Goal: Navigation & Orientation: Find specific page/section

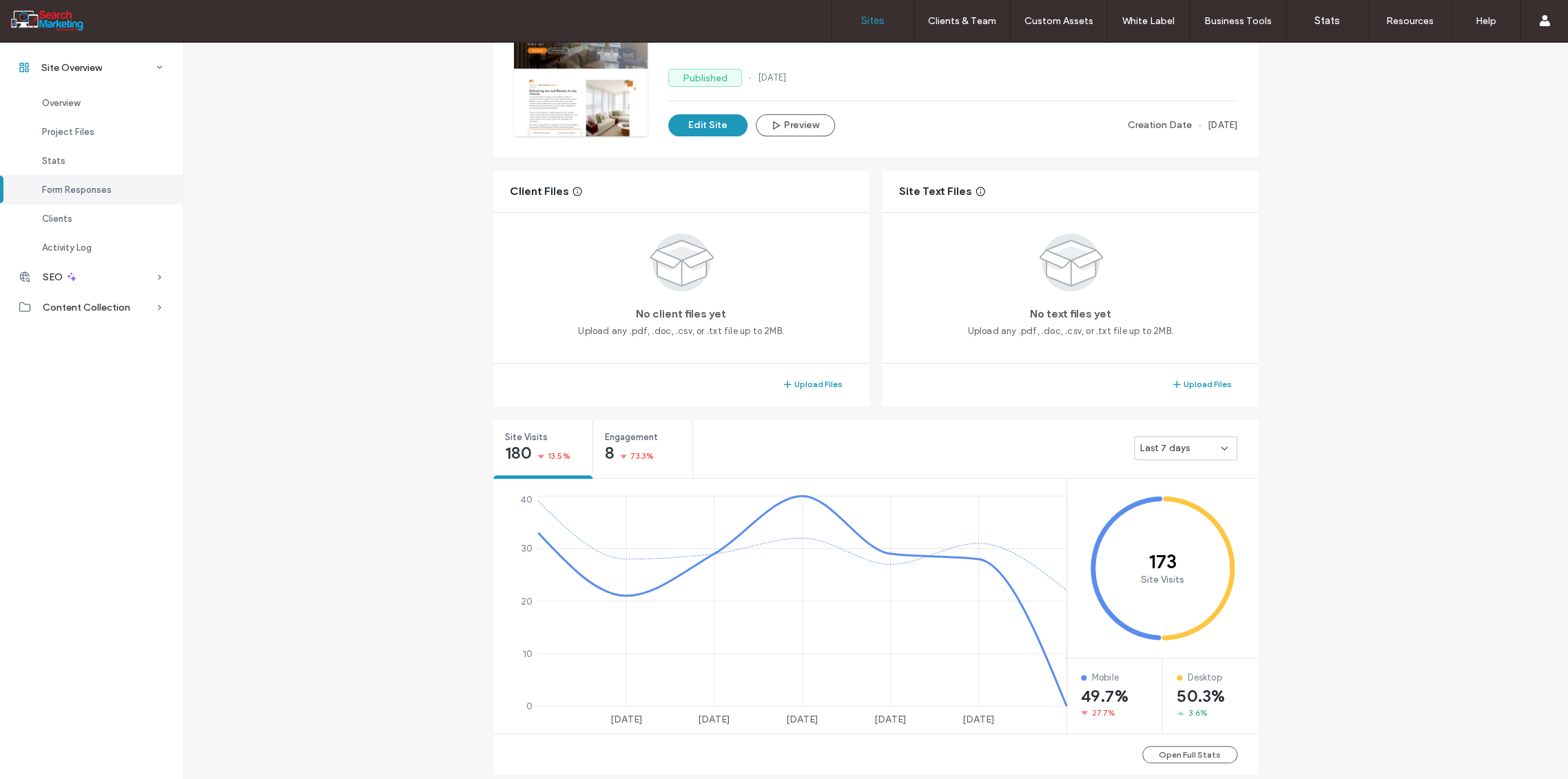
click at [875, 14] on label "Sites" at bounding box center [872, 20] width 24 height 12
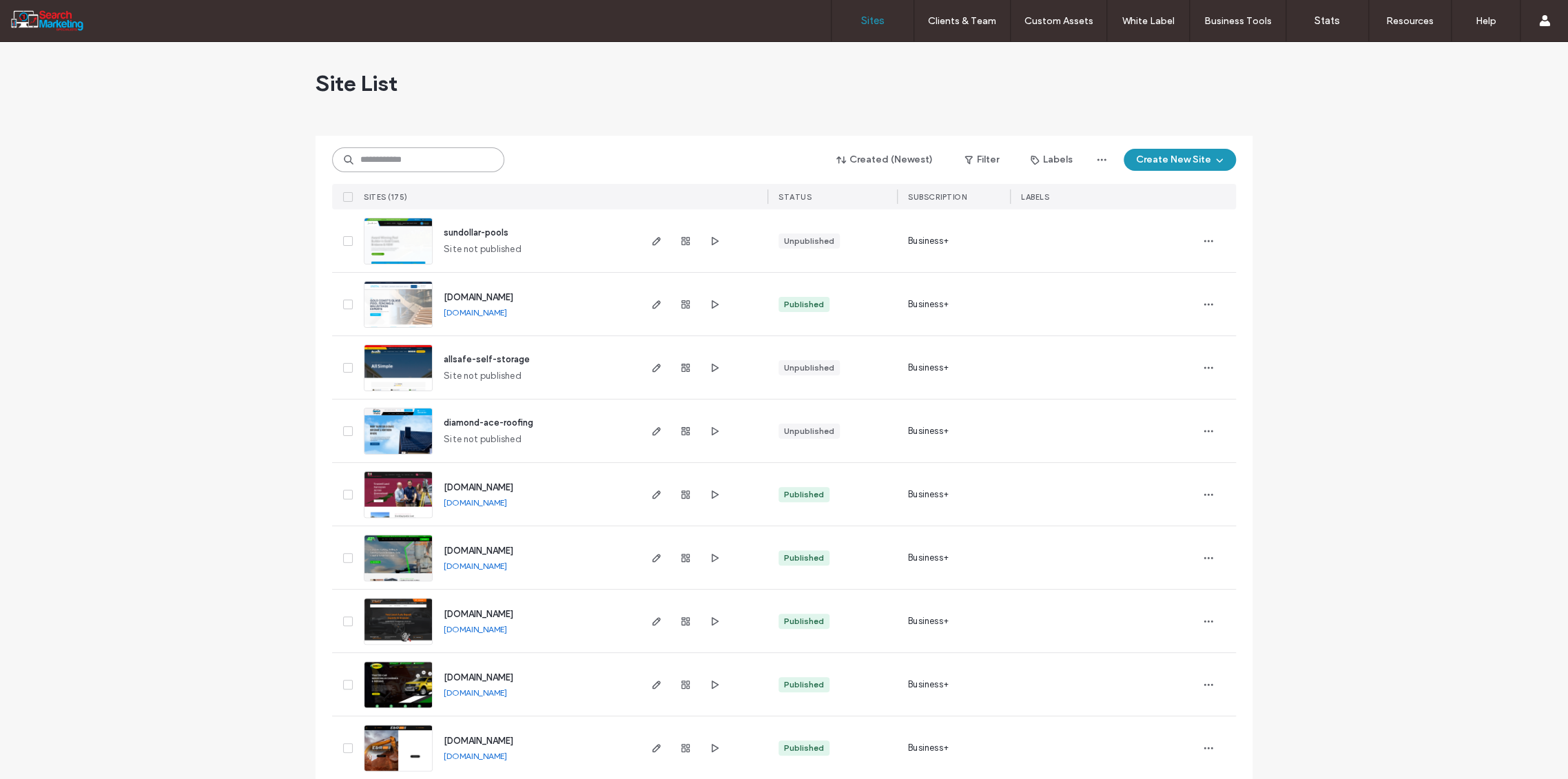
click at [385, 162] on input at bounding box center [418, 159] width 172 height 25
type input "******"
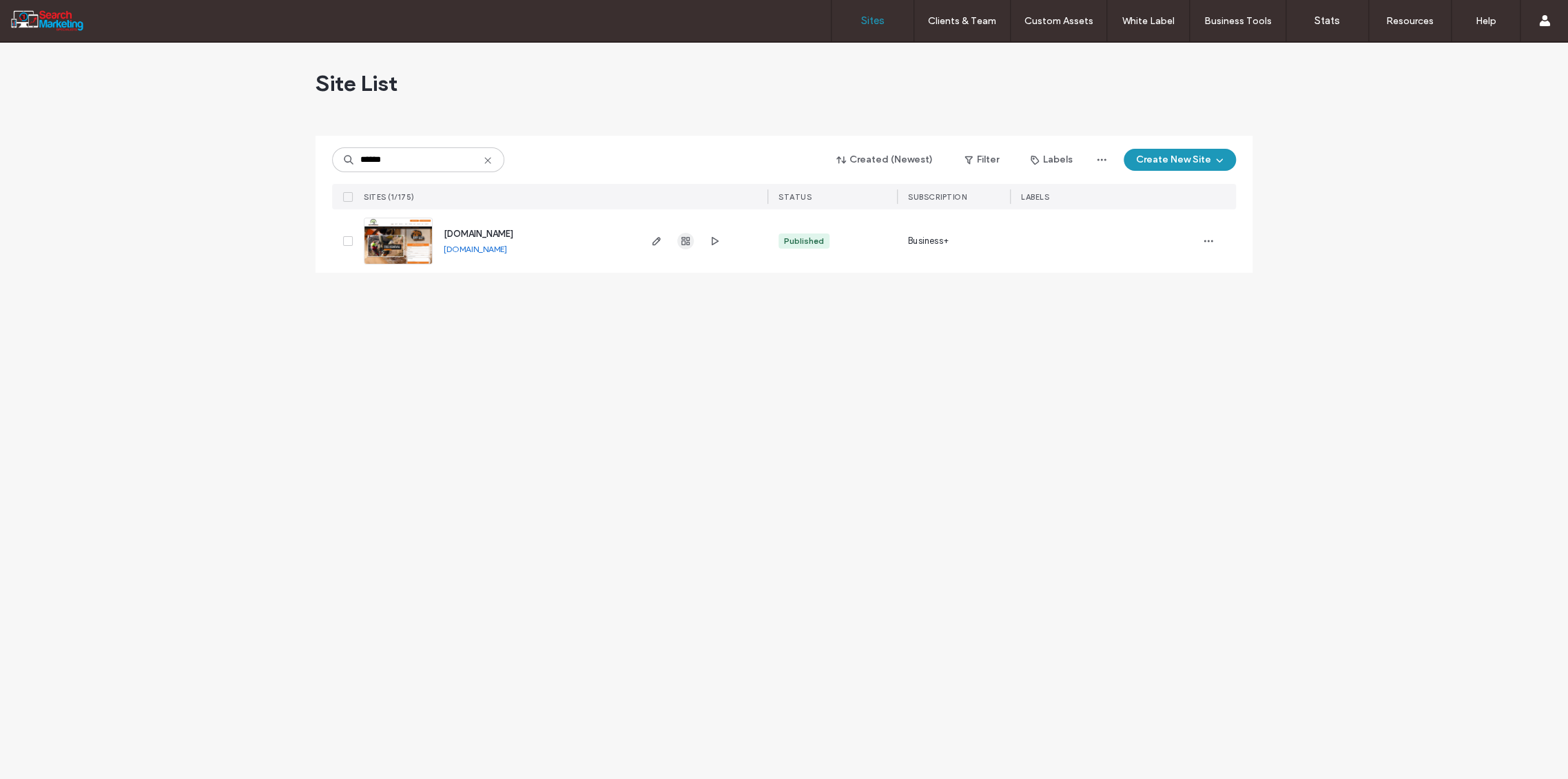
click at [686, 239] on use "button" at bounding box center [685, 241] width 9 height 9
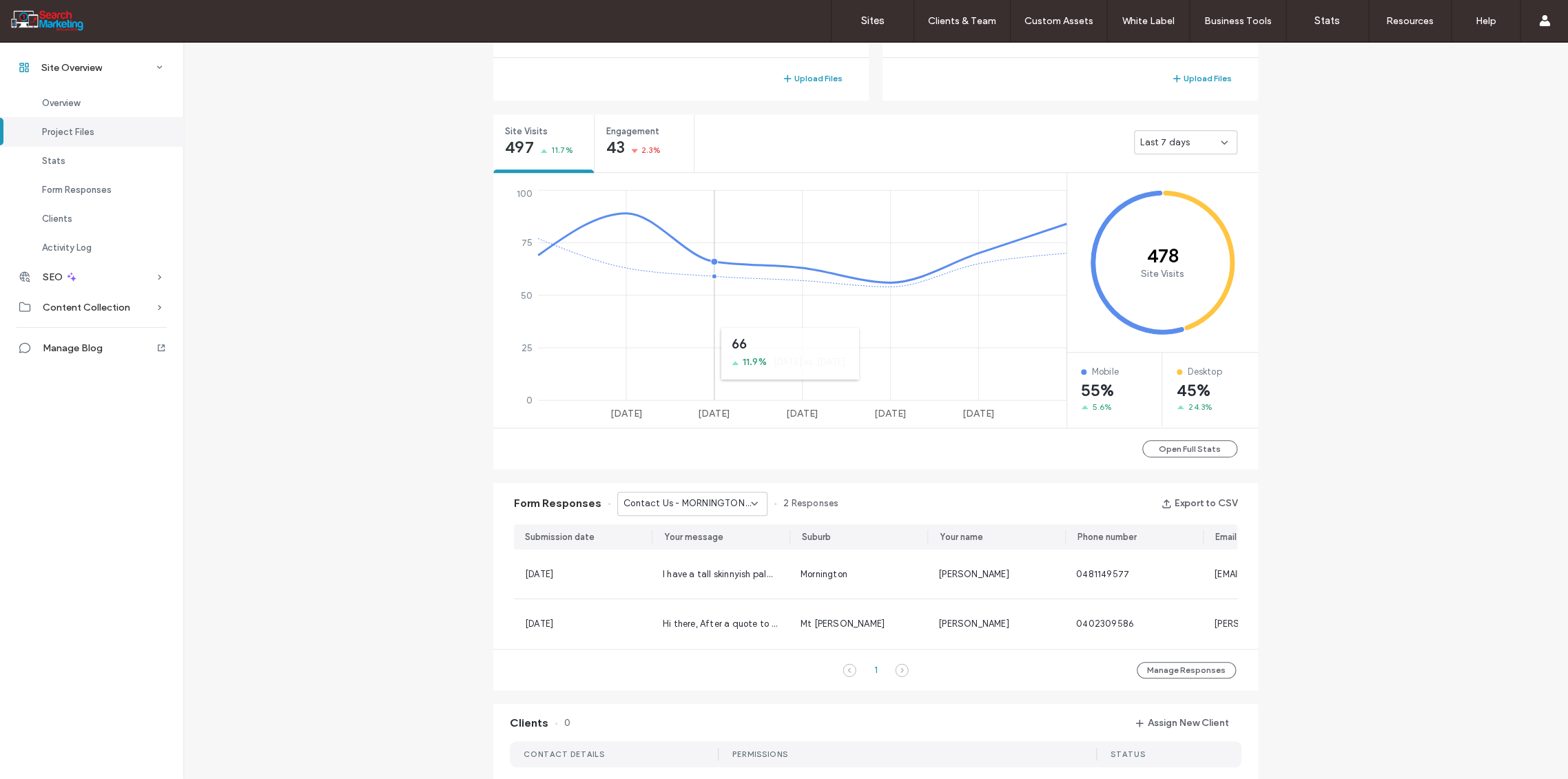
scroll to position [275, 0]
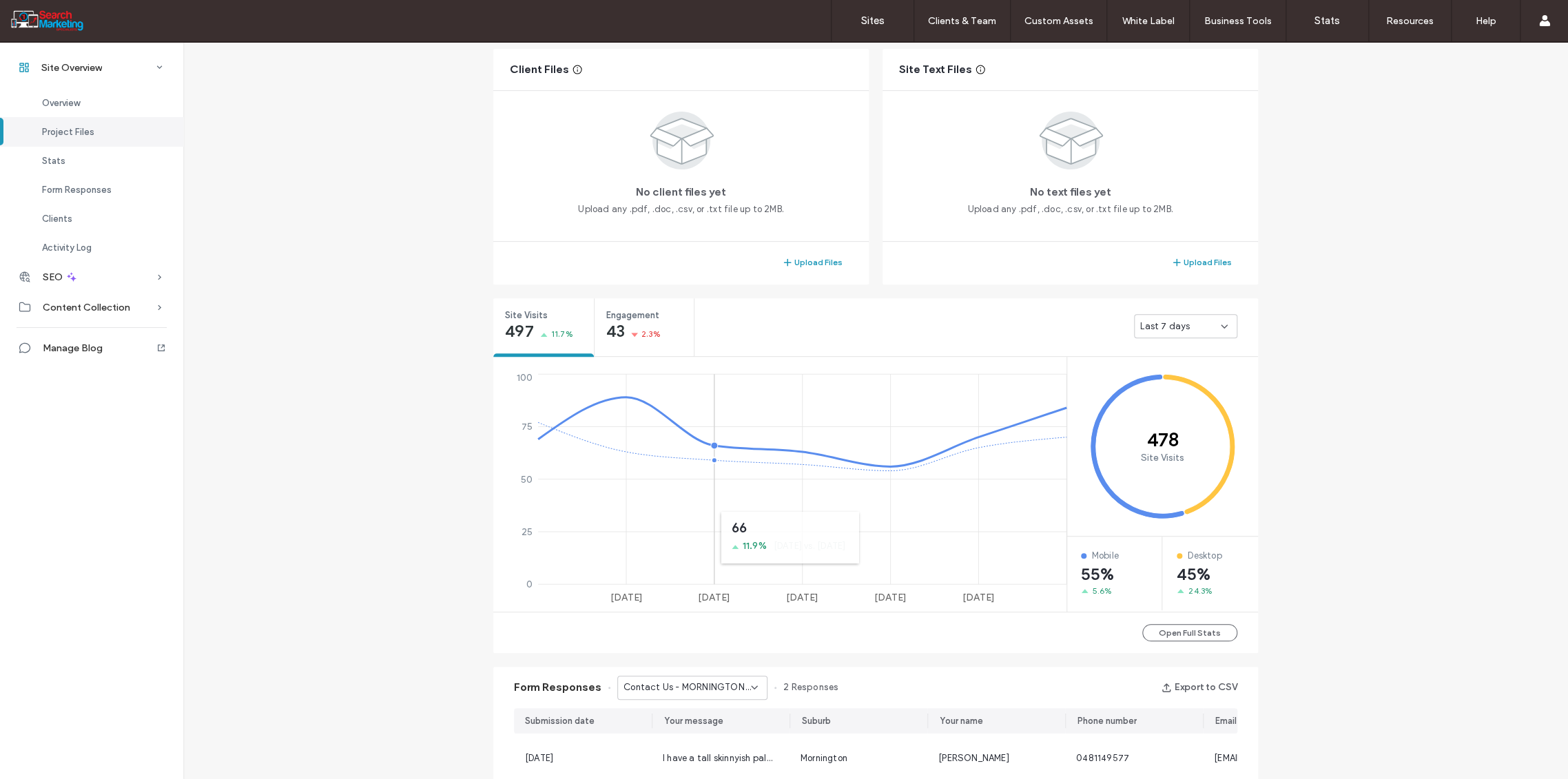
click at [748, 504] on icon "[DATE] Aug [DATE] Aug [DATE] 0 25 50 75 100" at bounding box center [782, 489] width 576 height 238
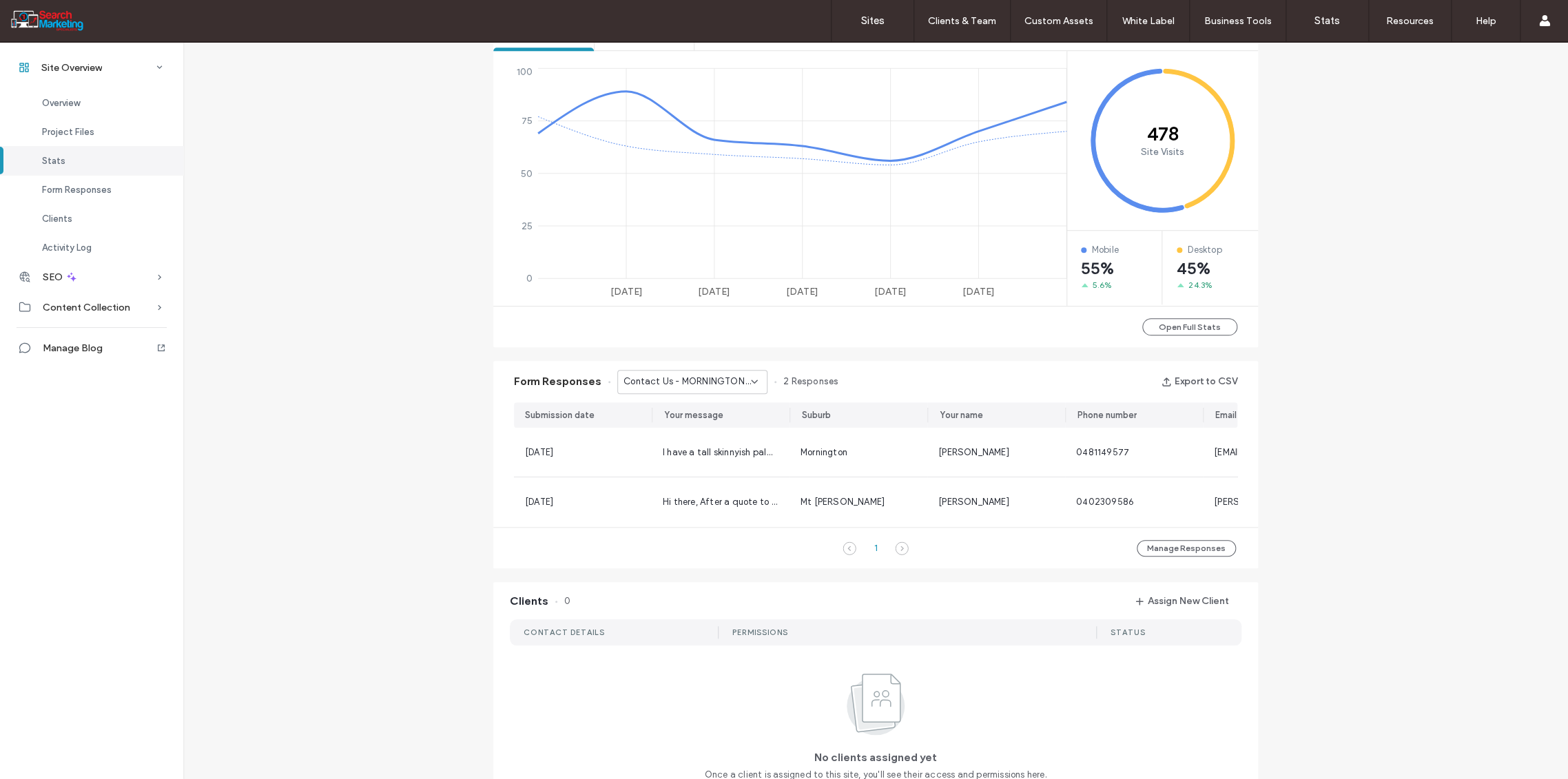
click at [749, 378] on icon at bounding box center [755, 382] width 11 height 11
click at [695, 478] on span "Home Banner Form - HOME page" at bounding box center [681, 483] width 133 height 13
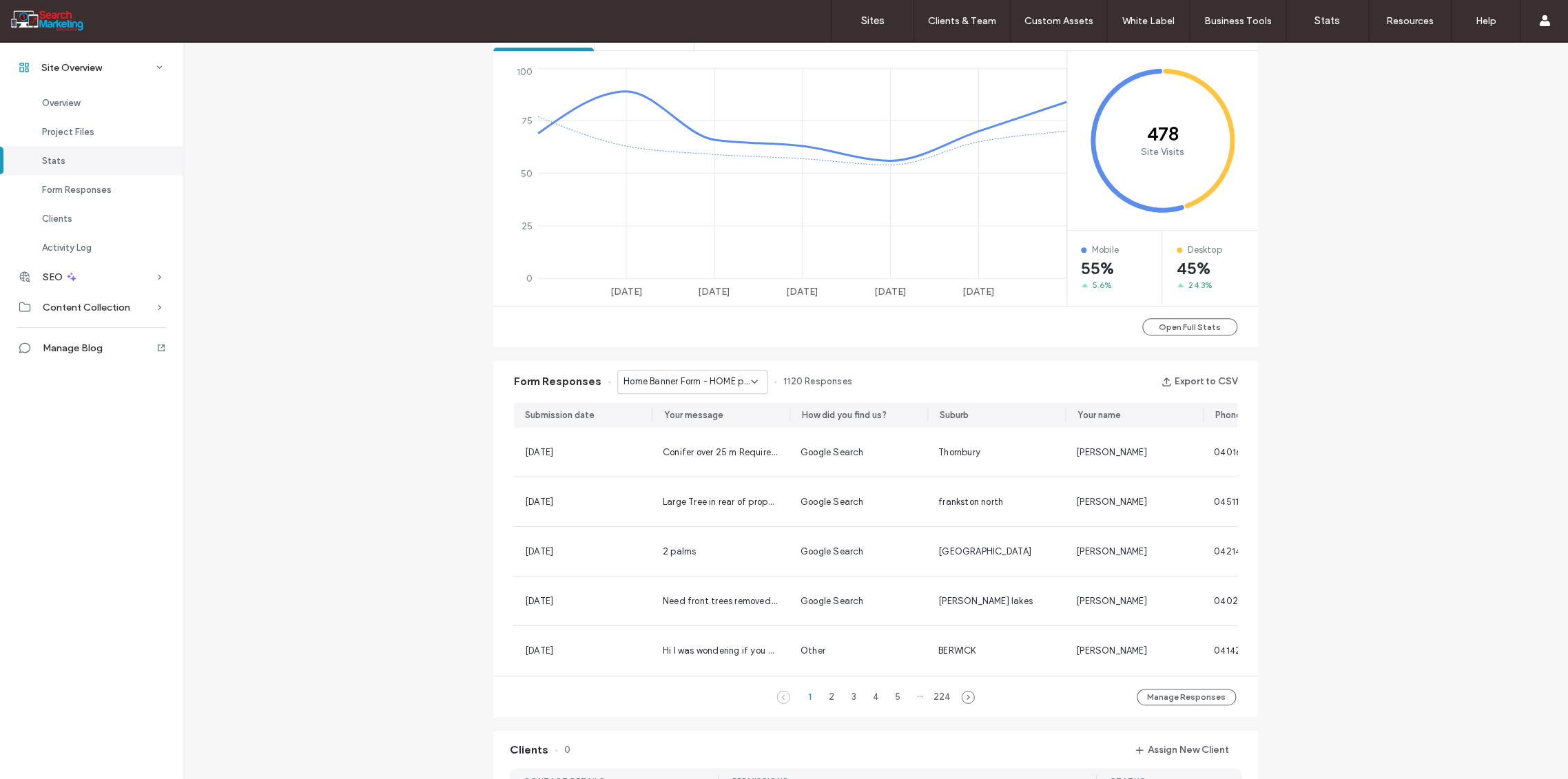
click at [749, 381] on icon at bounding box center [755, 382] width 11 height 11
click at [671, 433] on div "Contact Us - ELTHAM page" at bounding box center [684, 445] width 149 height 24
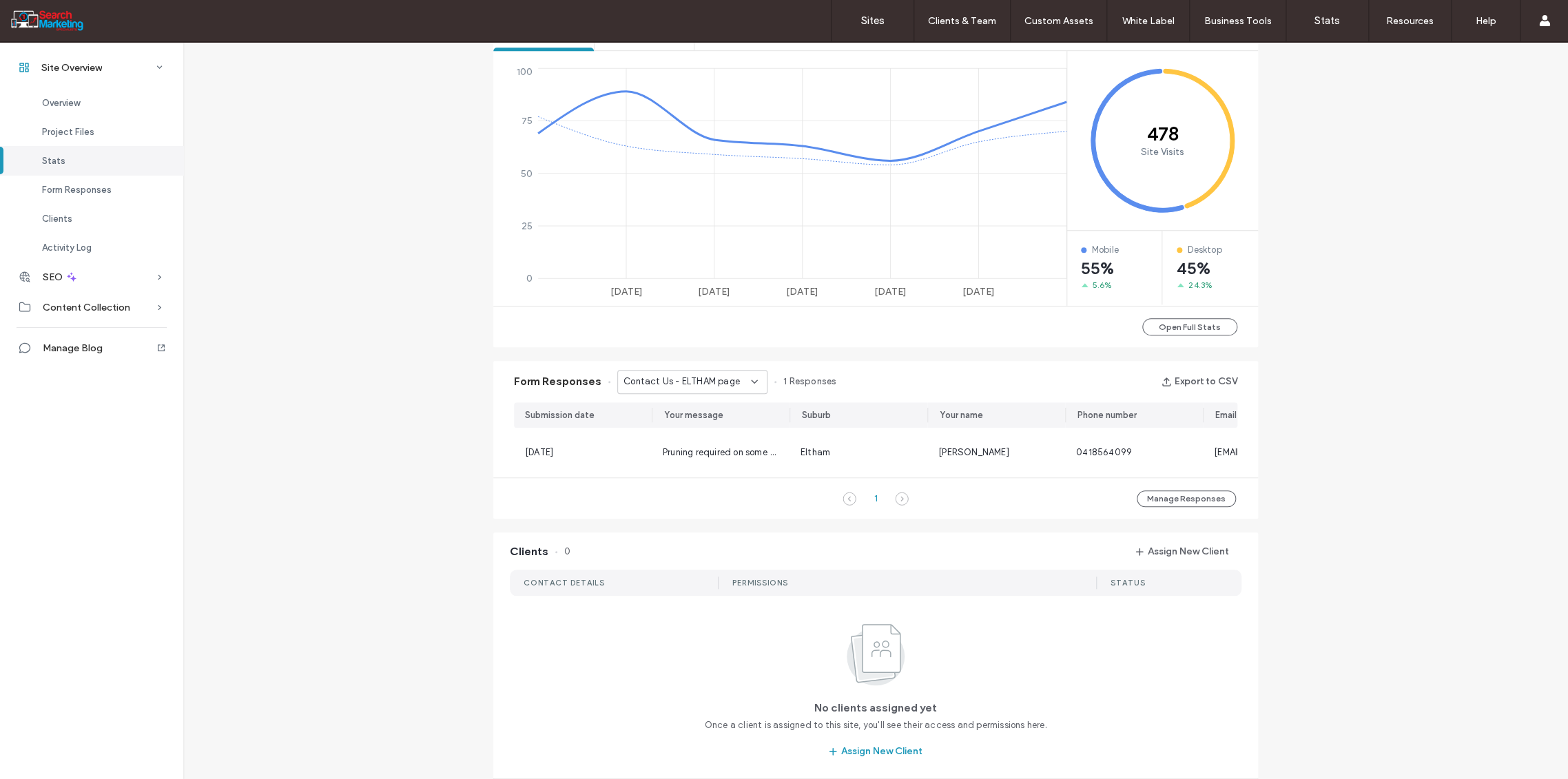
click at [751, 382] on icon at bounding box center [755, 382] width 11 height 11
click at [713, 420] on span "Home Banner Form - TREE REMOVAL page" at bounding box center [681, 421] width 133 height 13
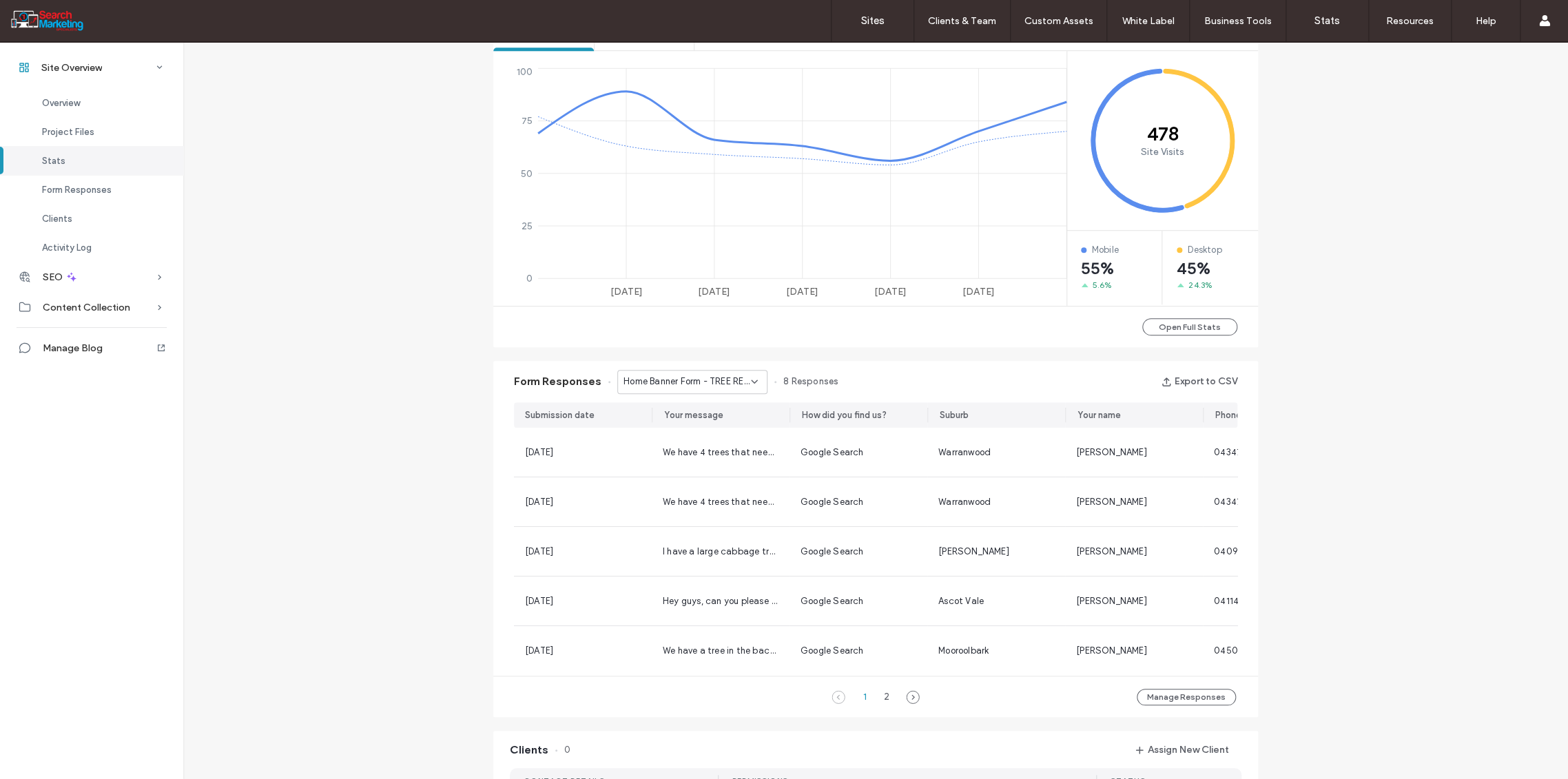
click at [748, 388] on div "Home Banner Form - TREE REMOVAL page" at bounding box center [692, 382] width 150 height 24
click at [691, 474] on span "Home Banner Form - ABOUT page" at bounding box center [681, 475] width 133 height 13
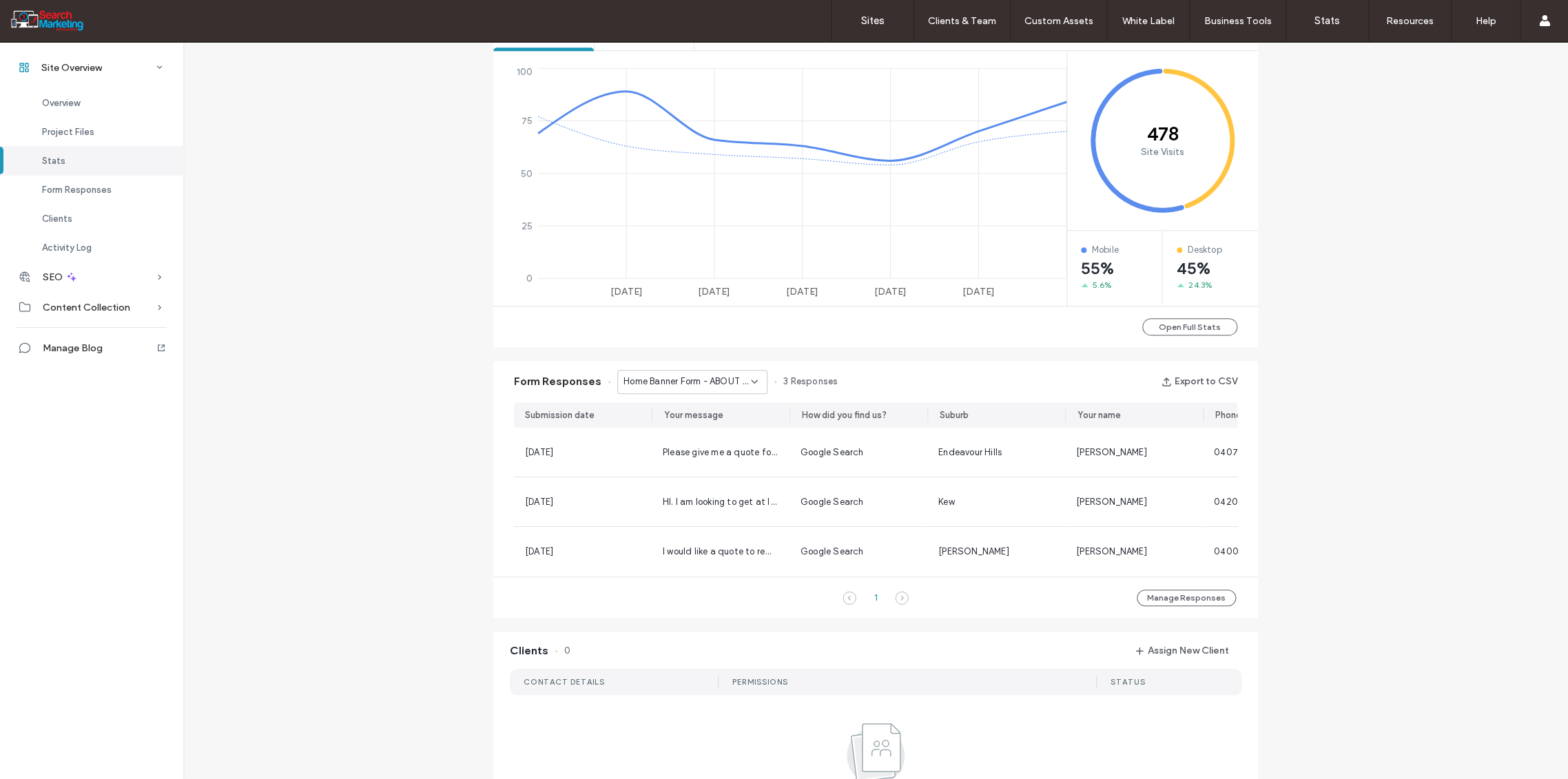
click at [751, 380] on use at bounding box center [754, 381] width 6 height 3
click at [700, 467] on span "Home Banner Form - CONTACT page" at bounding box center [681, 469] width 133 height 13
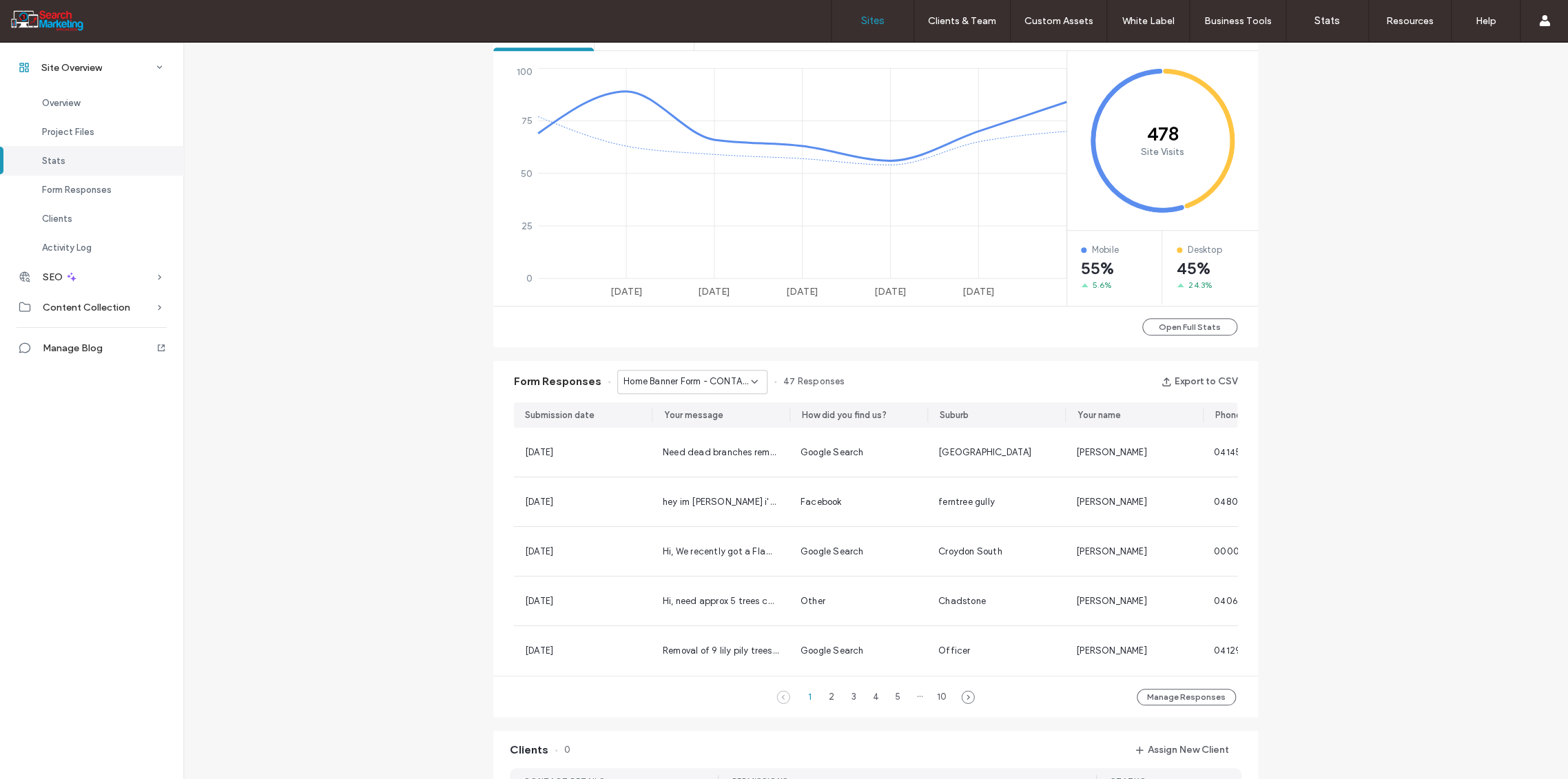
click at [873, 16] on label "Sites" at bounding box center [872, 20] width 24 height 12
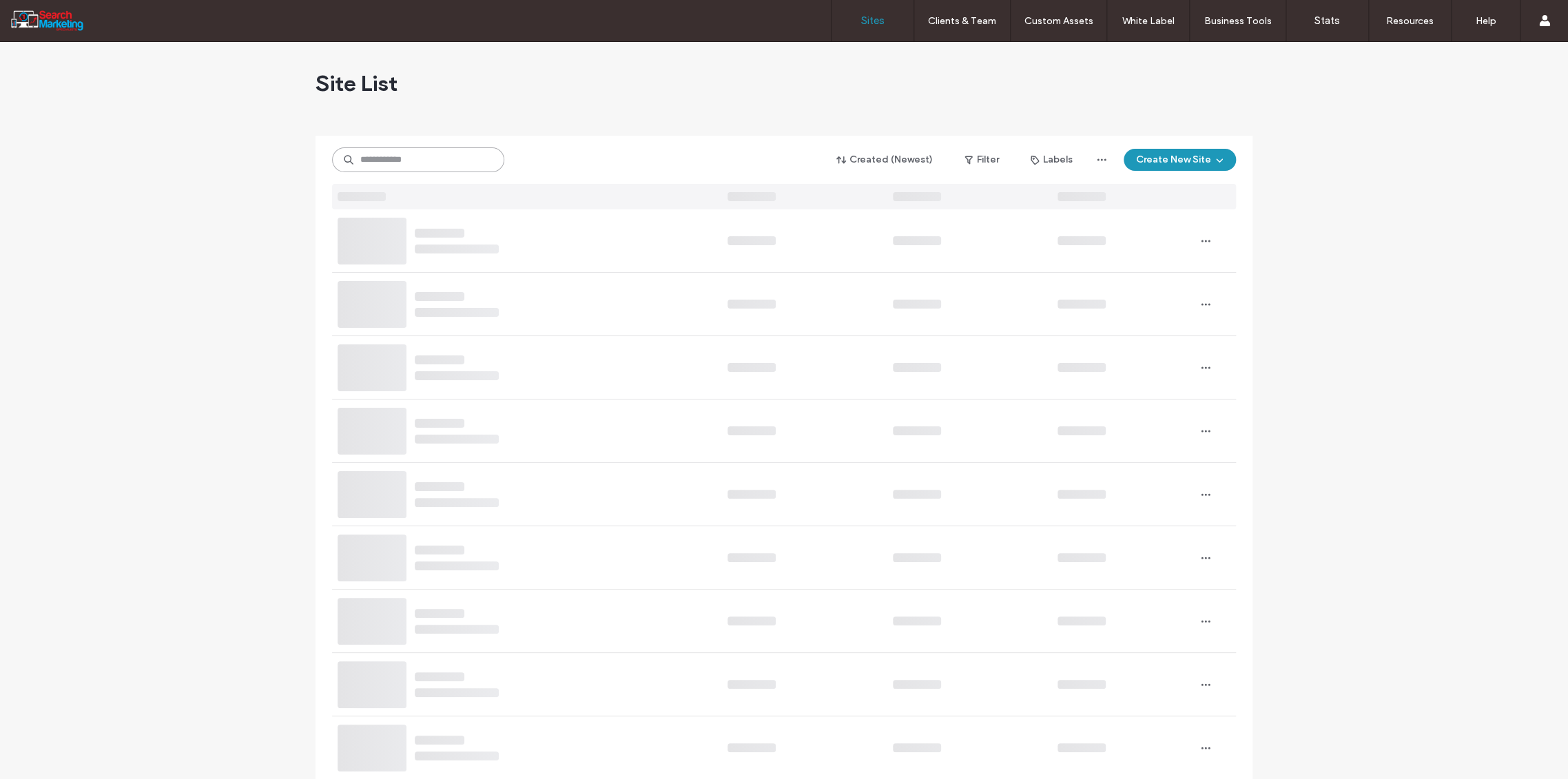
click at [414, 162] on input at bounding box center [418, 159] width 172 height 25
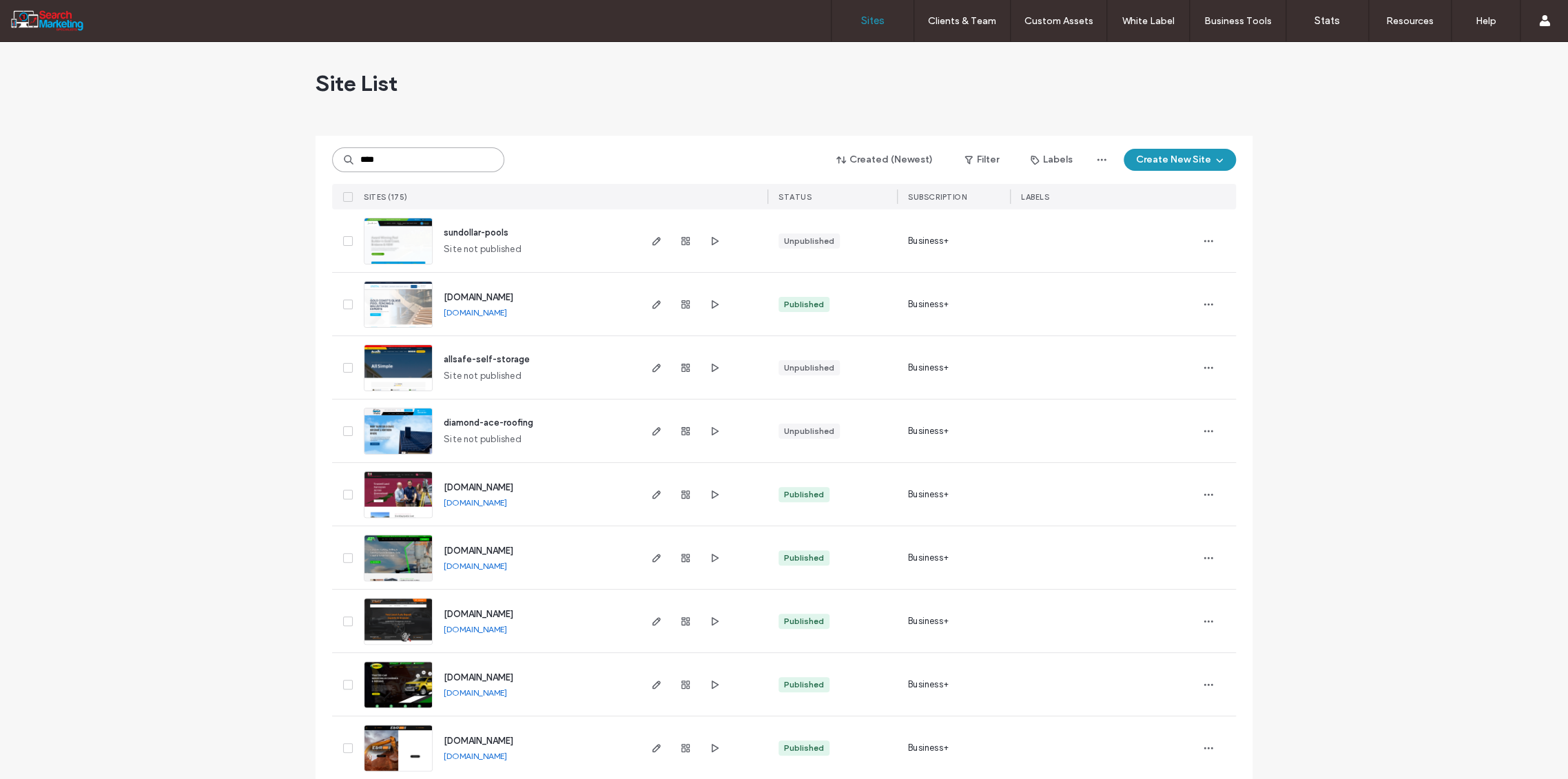
type input "****"
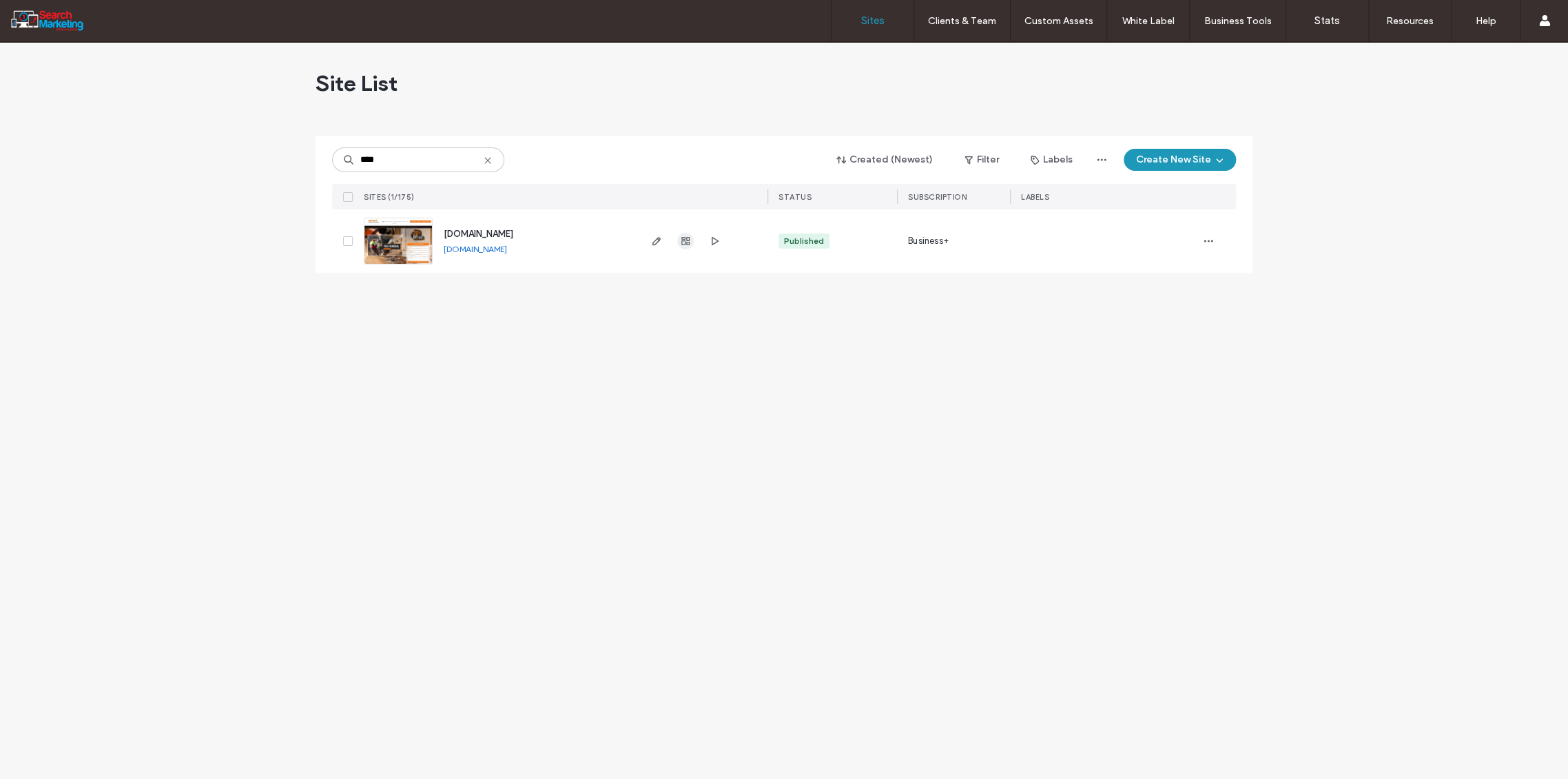
click at [685, 242] on icon "button" at bounding box center [685, 242] width 11 height 11
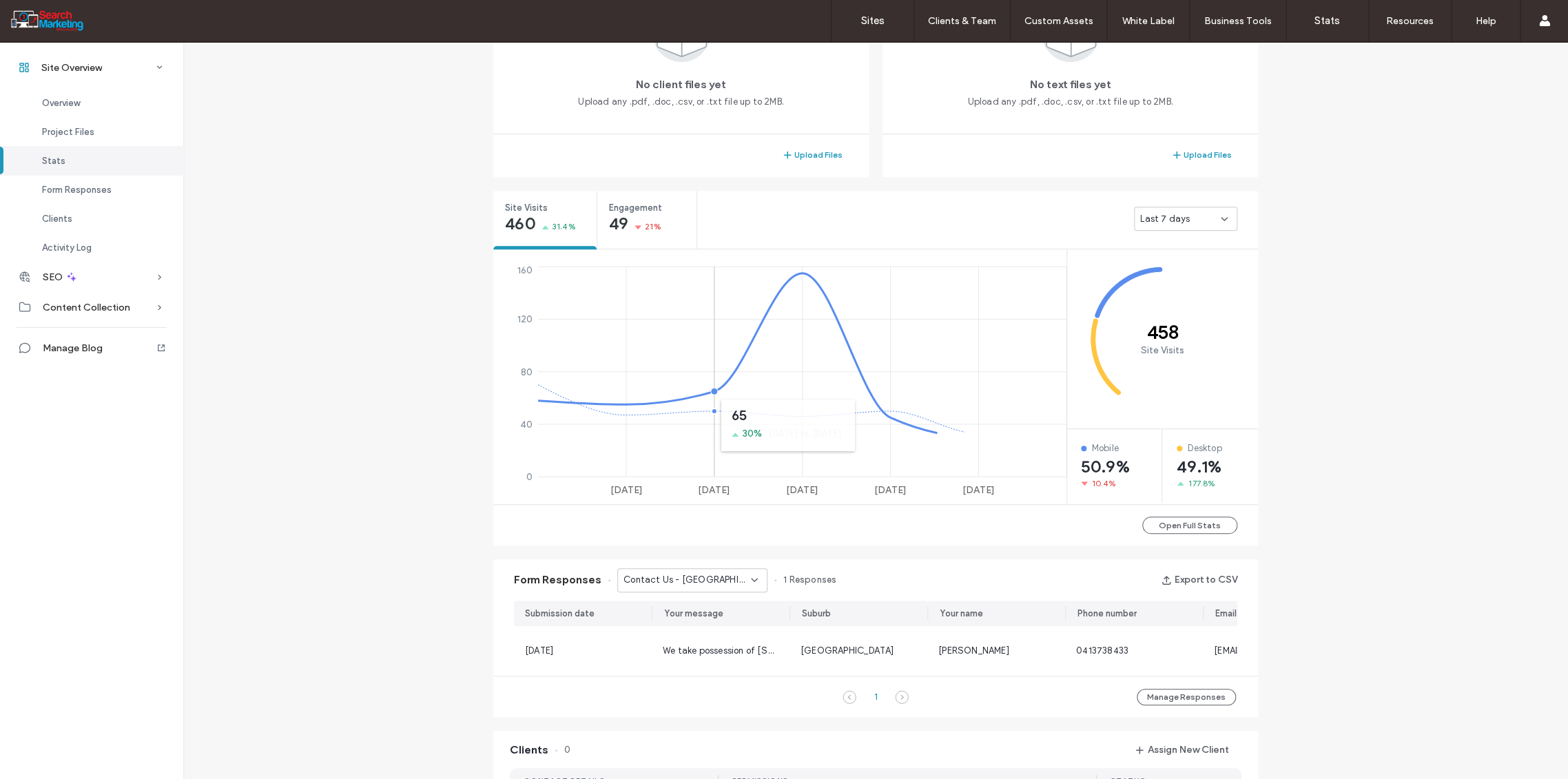
scroll to position [612, 0]
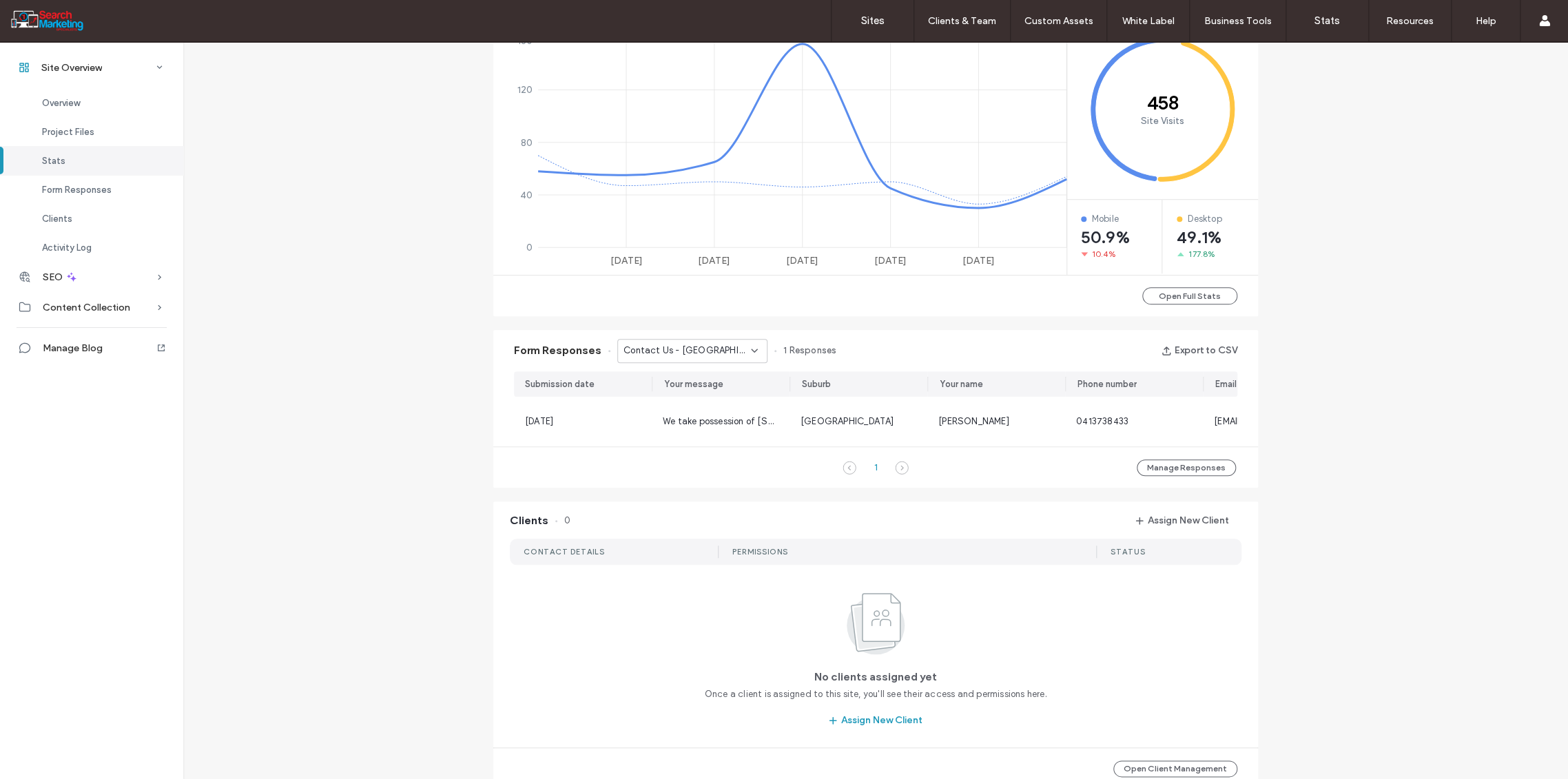
click at [749, 352] on icon at bounding box center [755, 351] width 11 height 11
click at [700, 449] on div "Contact Us - PALMS page" at bounding box center [684, 457] width 149 height 24
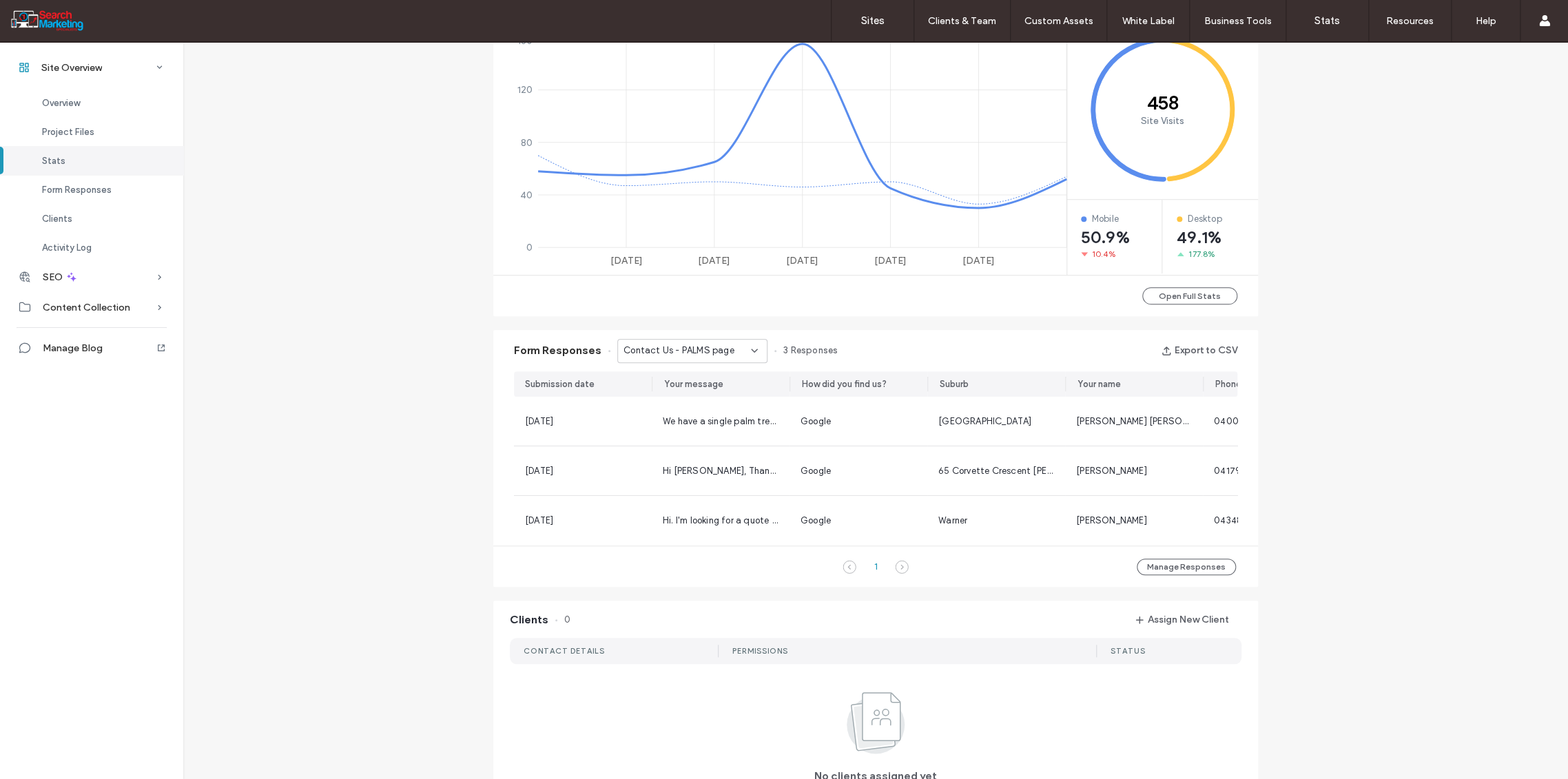
scroll to position [524, 0]
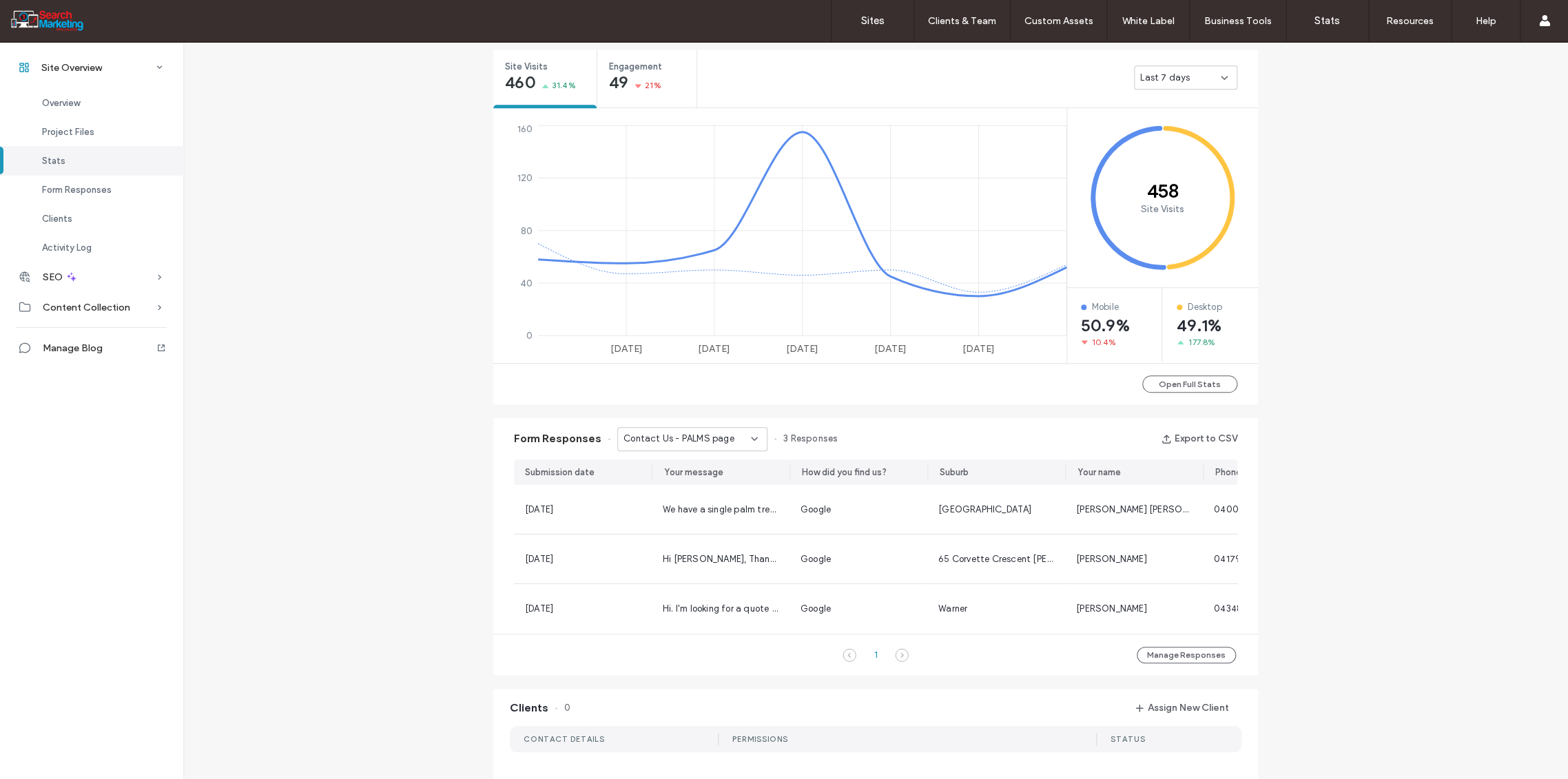
click at [751, 435] on icon at bounding box center [755, 439] width 11 height 11
click at [699, 520] on span "Contact Us - HOME page" at bounding box center [669, 527] width 108 height 13
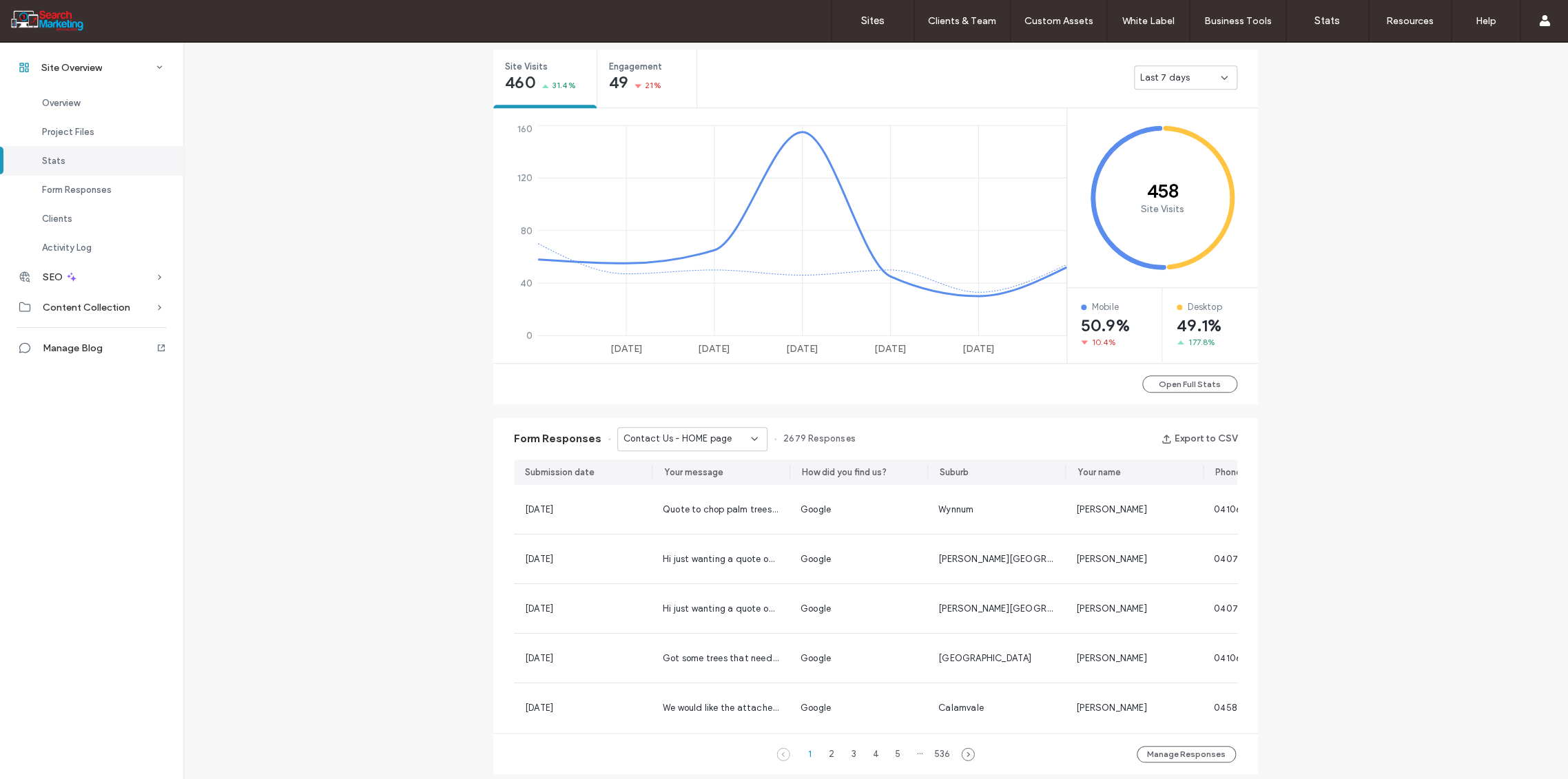
click at [749, 431] on div "Contact Us - HOME page" at bounding box center [692, 438] width 150 height 24
click at [689, 512] on span "Contact Us Form - CONTACT page" at bounding box center [681, 511] width 133 height 13
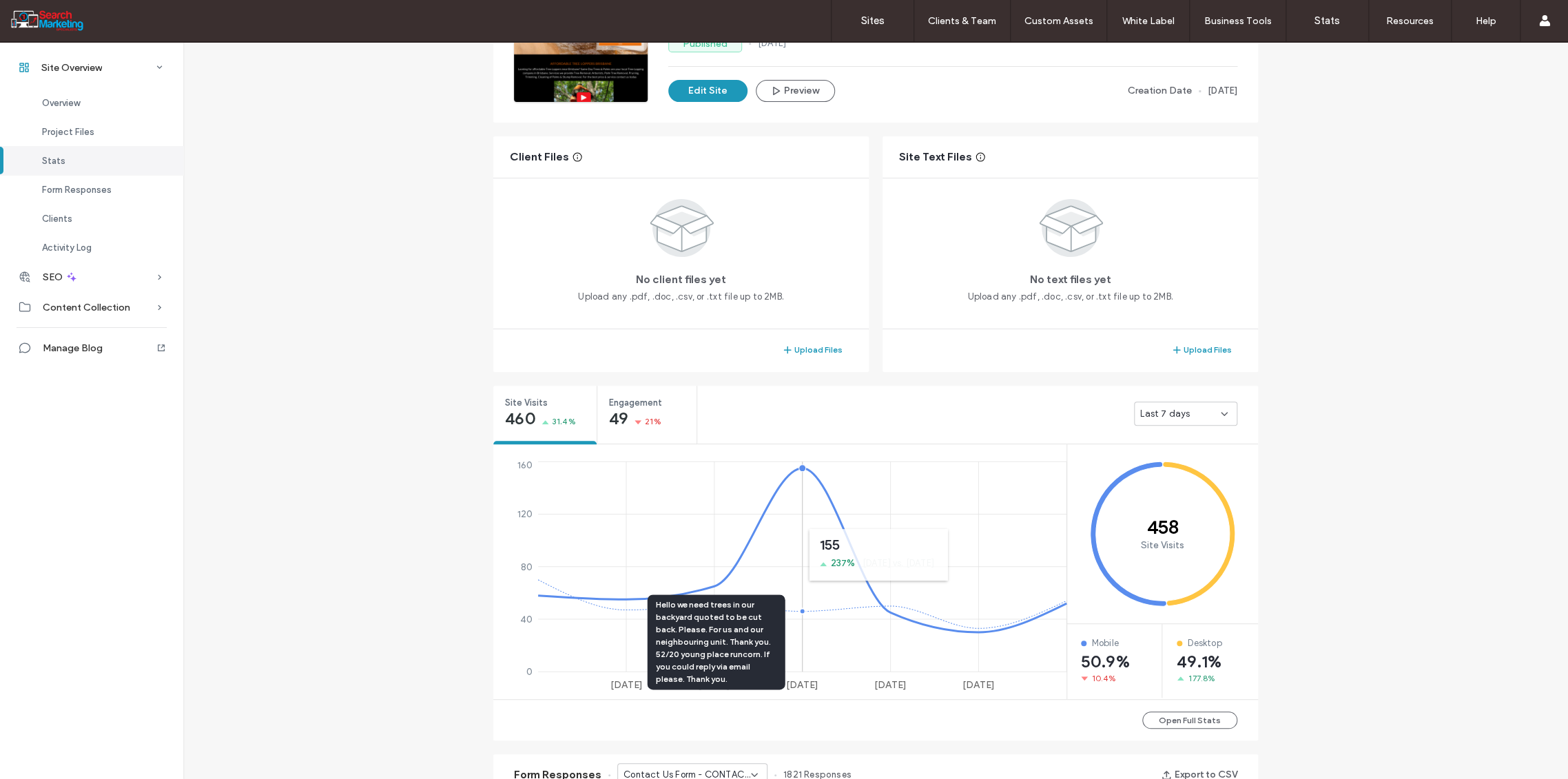
scroll to position [65, 0]
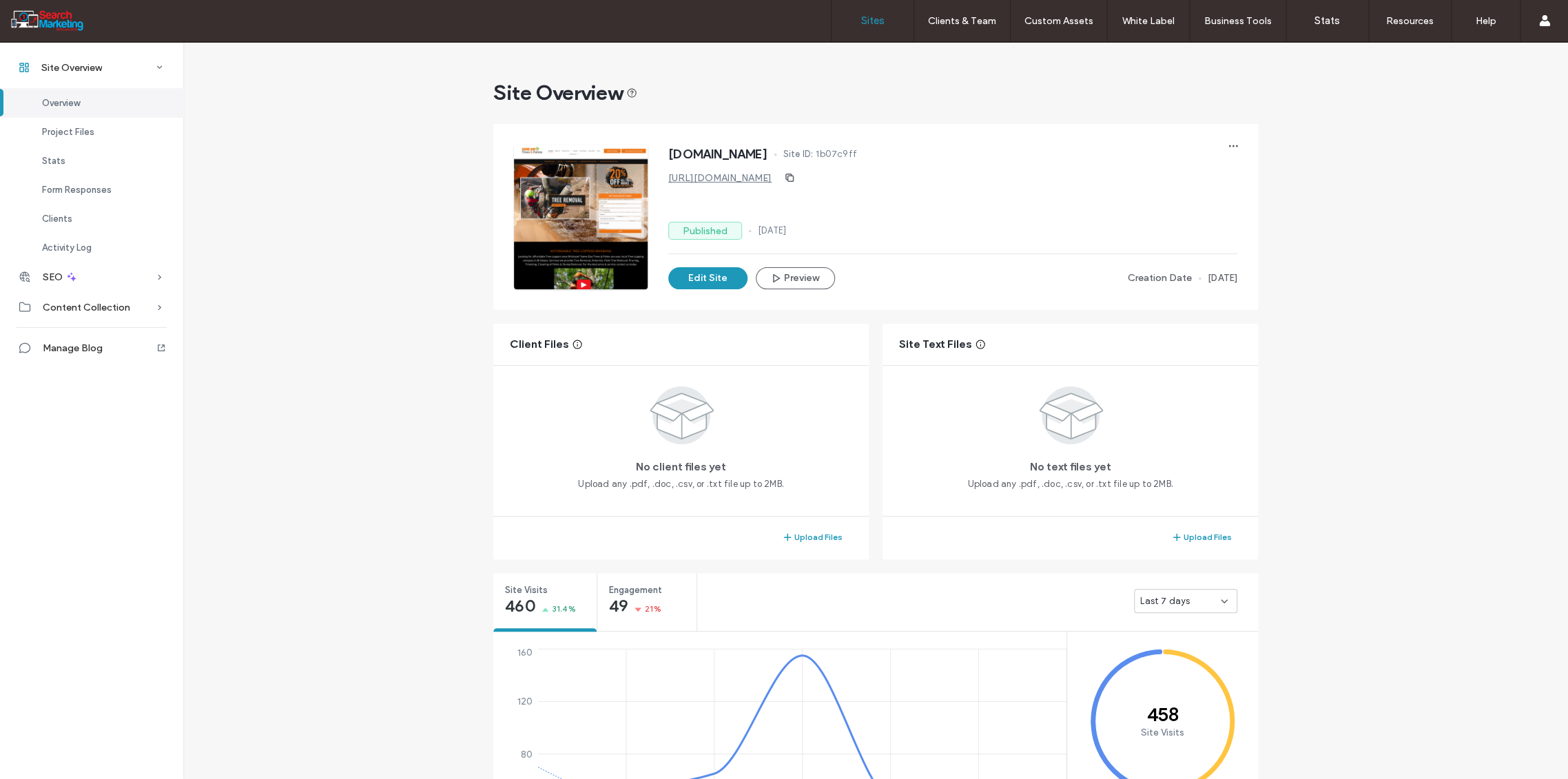
click at [874, 18] on label "Sites" at bounding box center [872, 20] width 24 height 12
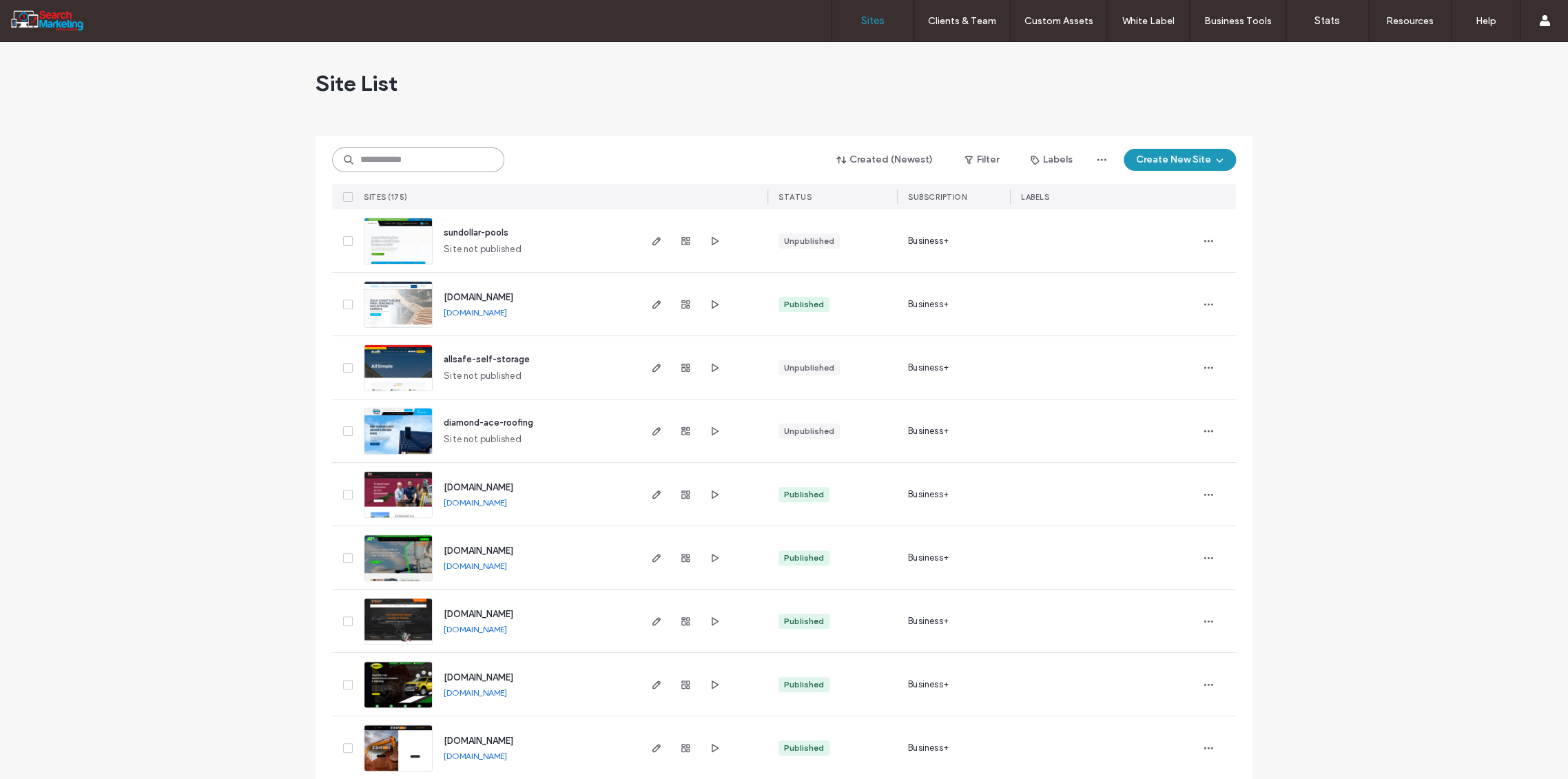
click at [386, 162] on input at bounding box center [418, 159] width 172 height 25
type input "****"
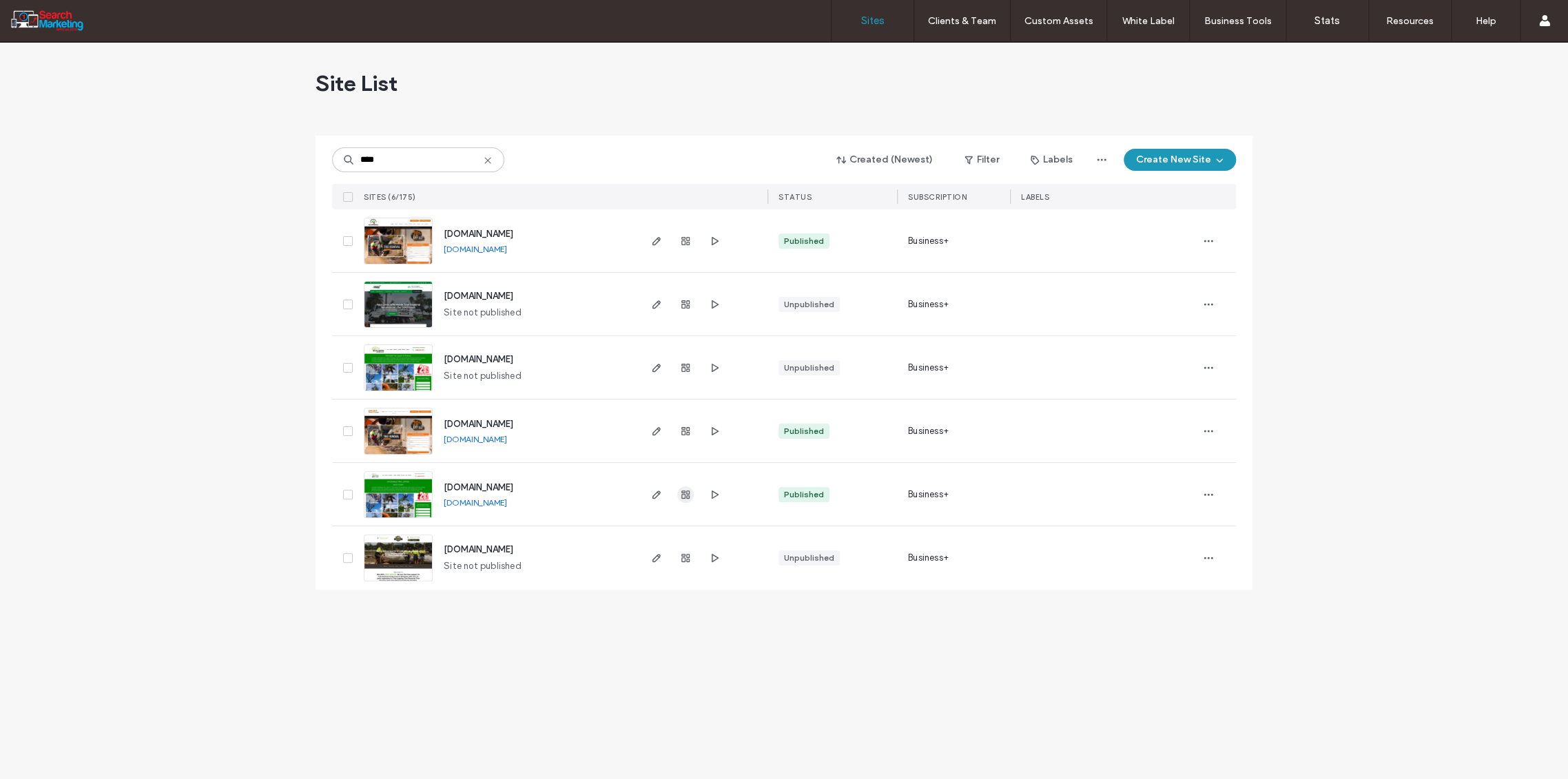
click at [685, 492] on icon "button" at bounding box center [685, 495] width 11 height 11
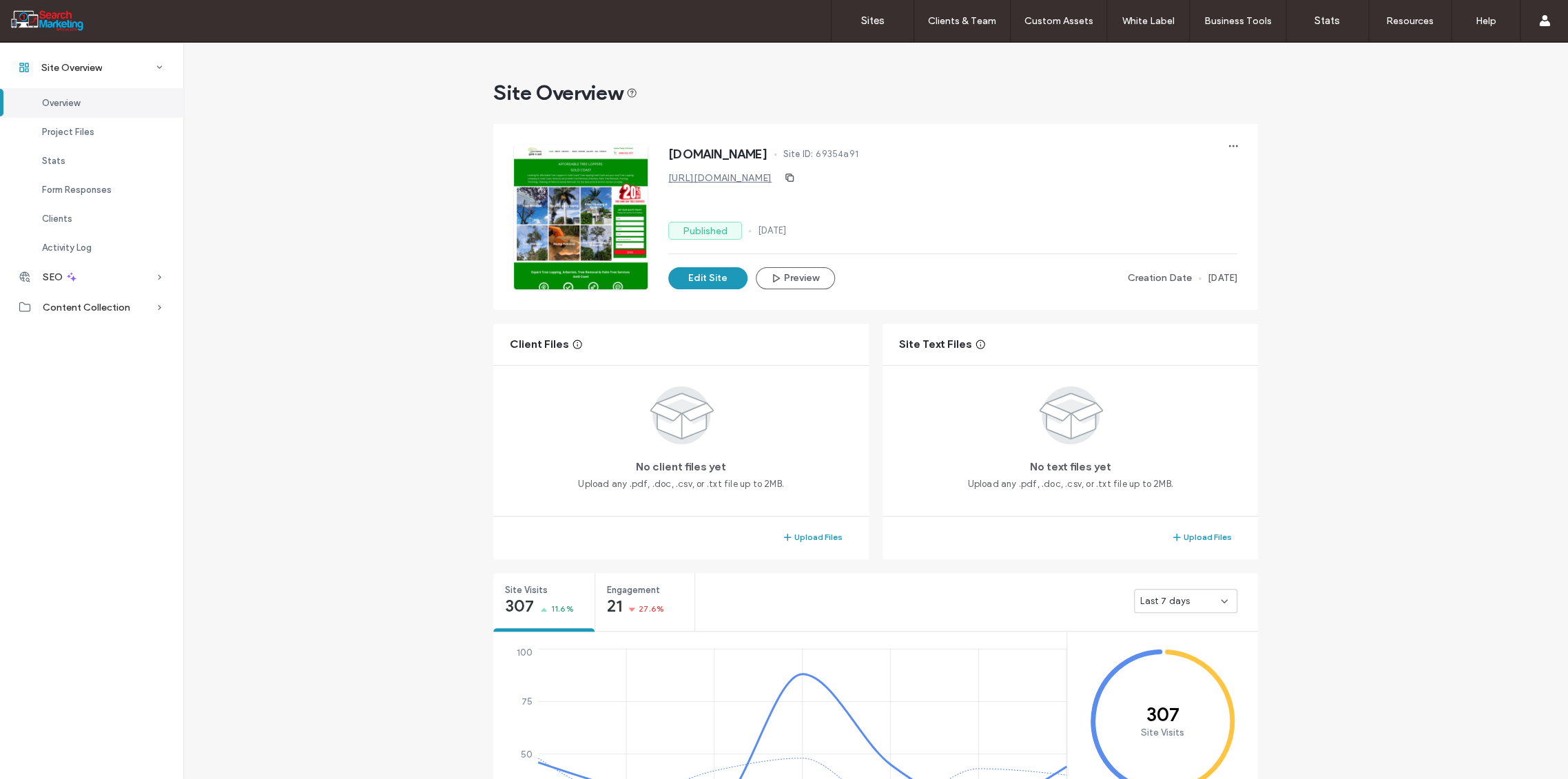
scroll to position [459, 0]
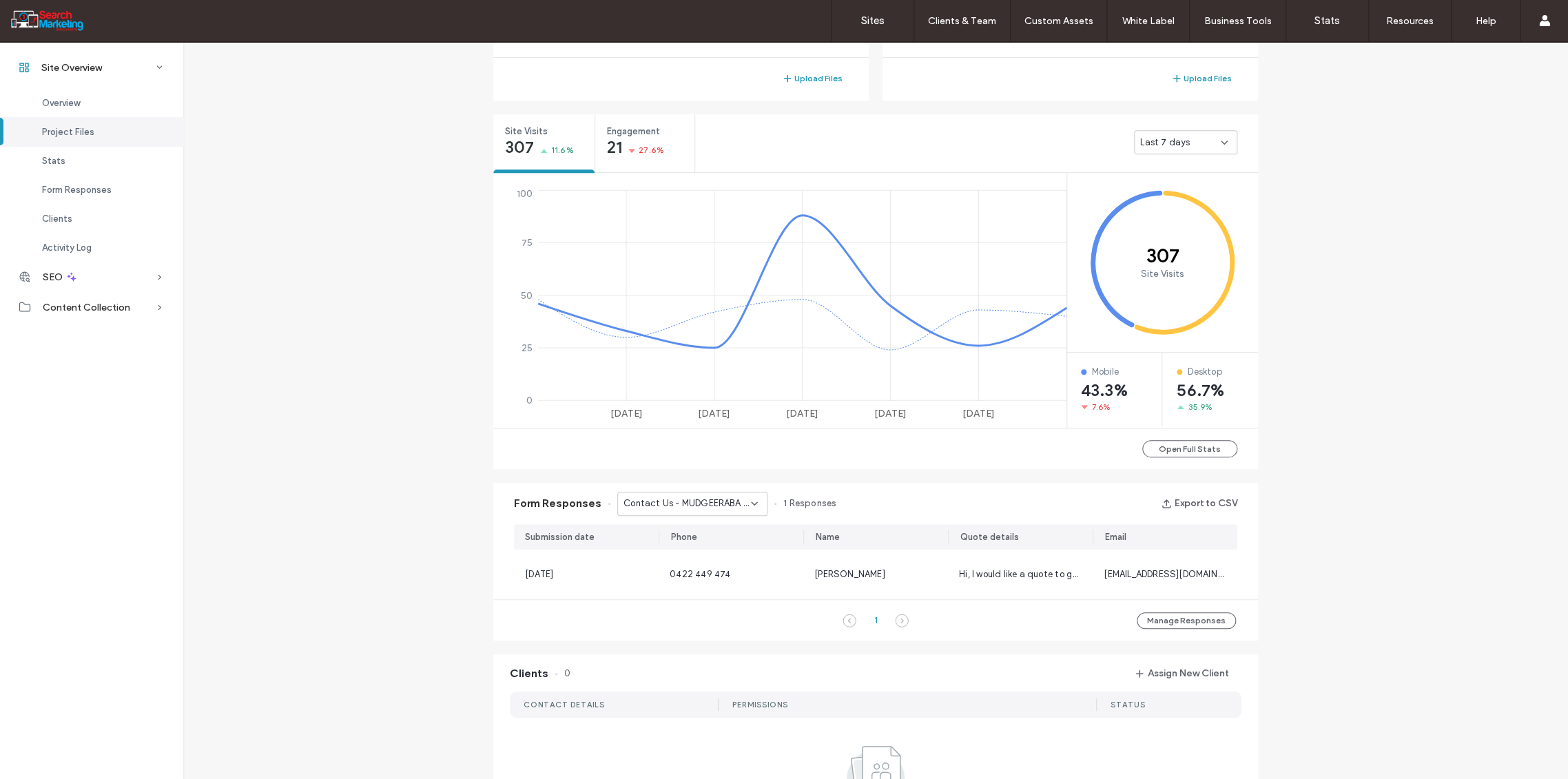
click at [749, 500] on icon at bounding box center [755, 504] width 11 height 11
click at [714, 551] on span "Contact Us - TREE REMOVAL page" at bounding box center [681, 551] width 133 height 13
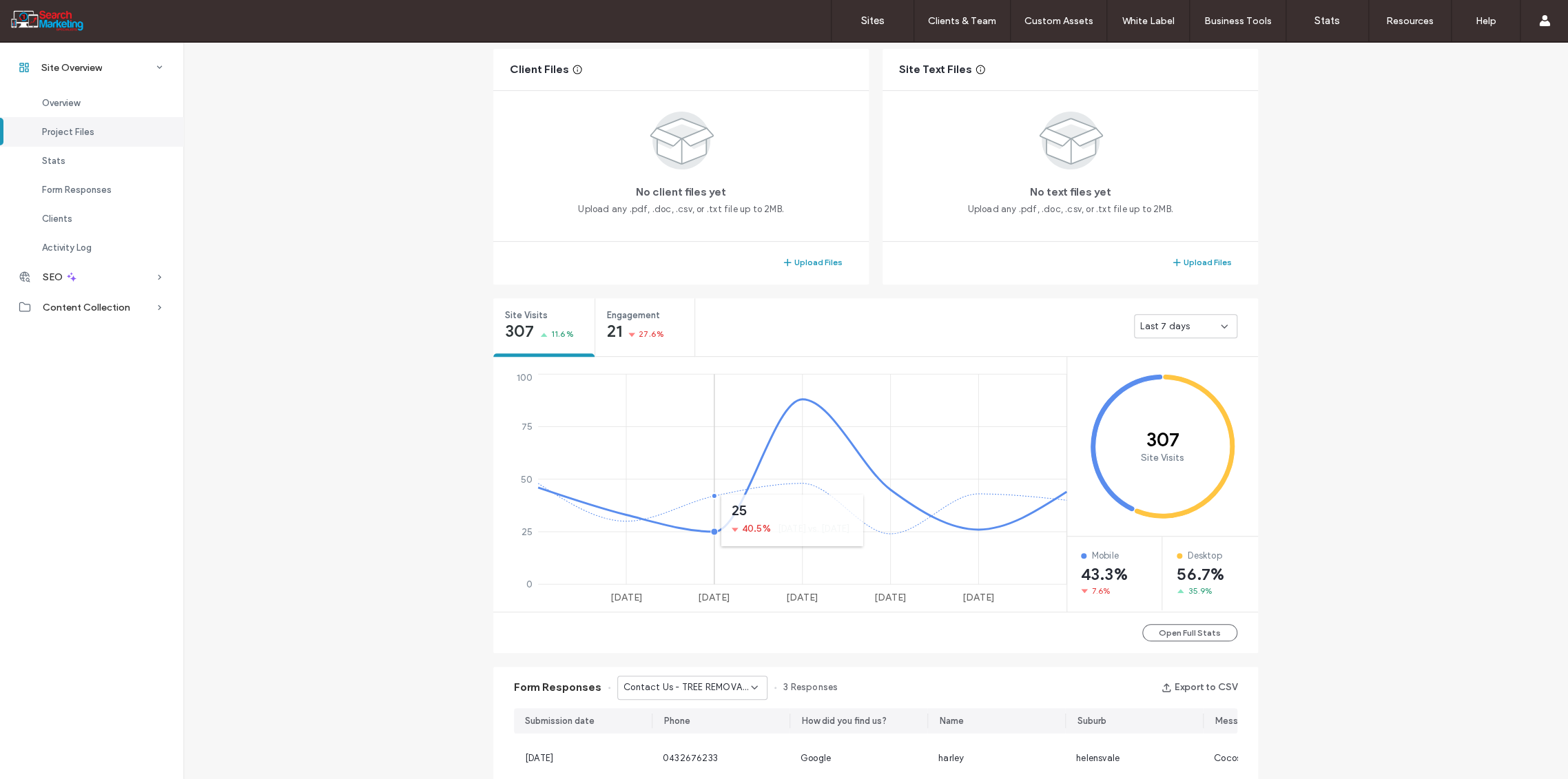
scroll to position [504, 0]
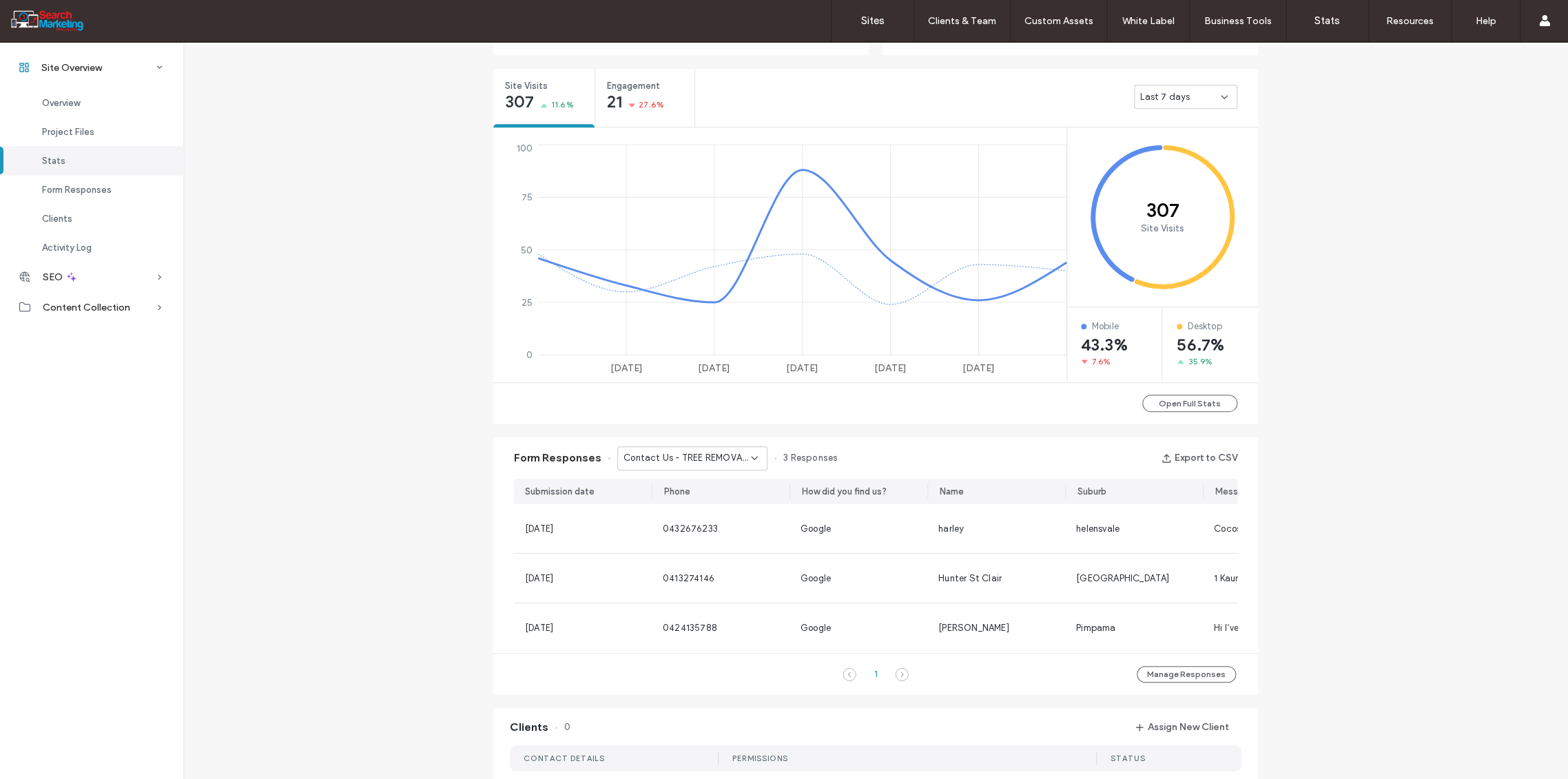
click at [751, 457] on use at bounding box center [754, 458] width 6 height 3
click at [707, 553] on span "Contact Us - Header/Footer" at bounding box center [676, 554] width 120 height 13
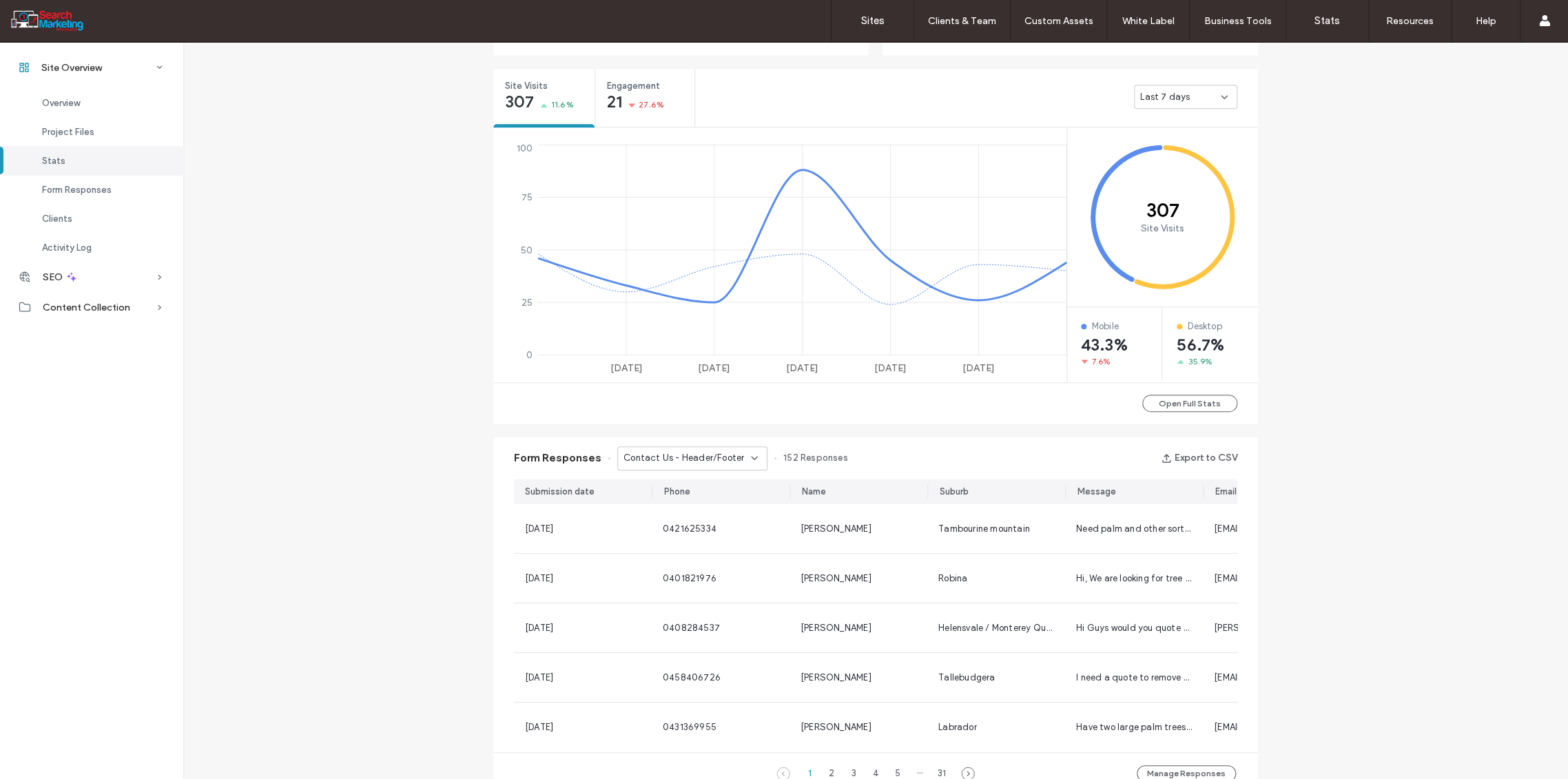
click at [749, 459] on icon at bounding box center [755, 458] width 11 height 11
click at [697, 598] on span "Contact Us - PALM TREE REMOVAL - TRIMMING page" at bounding box center [681, 602] width 133 height 13
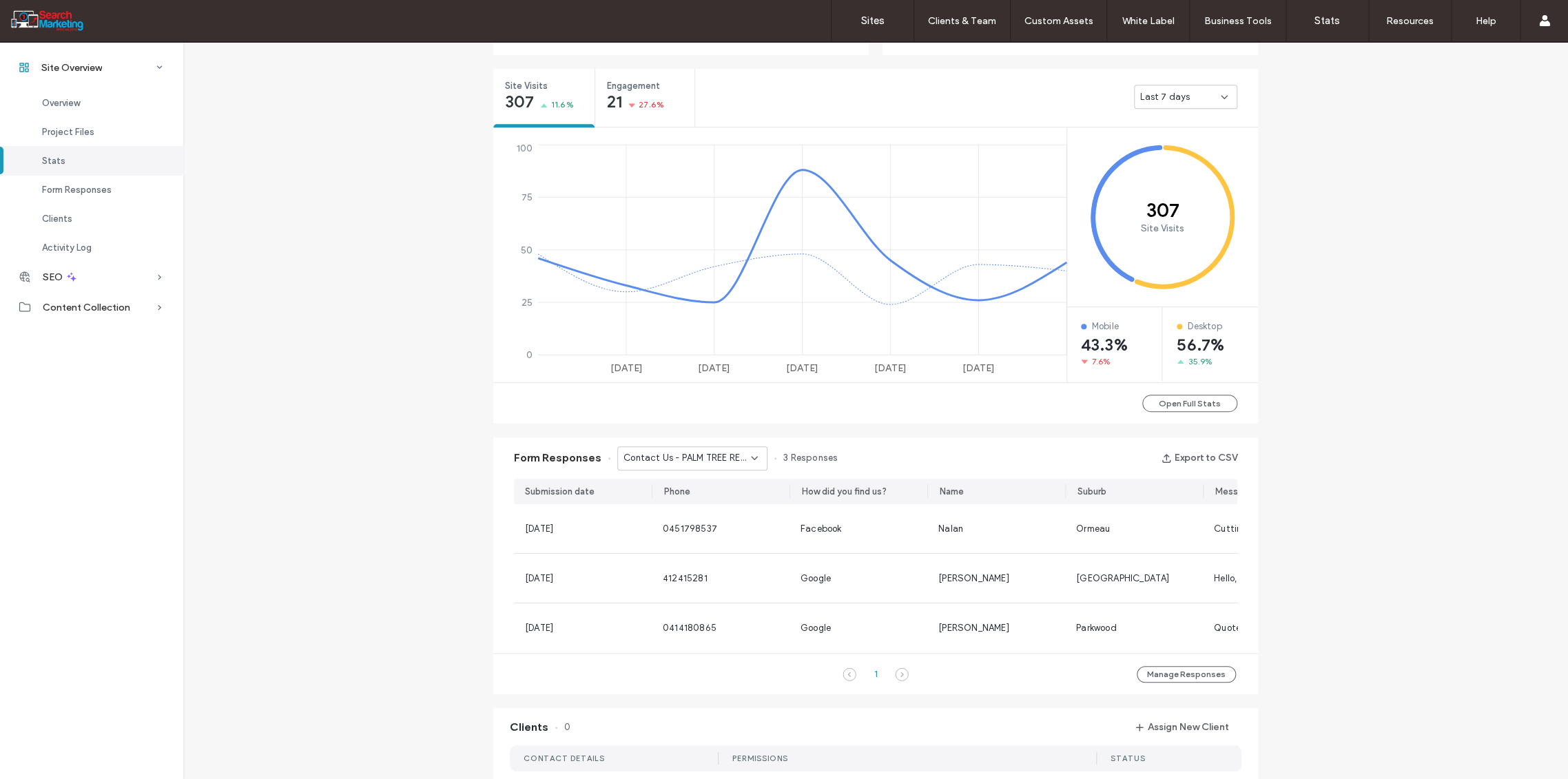
click at [751, 459] on use at bounding box center [754, 458] width 6 height 3
click at [706, 568] on span "Contact Us - Header/Footer" at bounding box center [676, 565] width 120 height 13
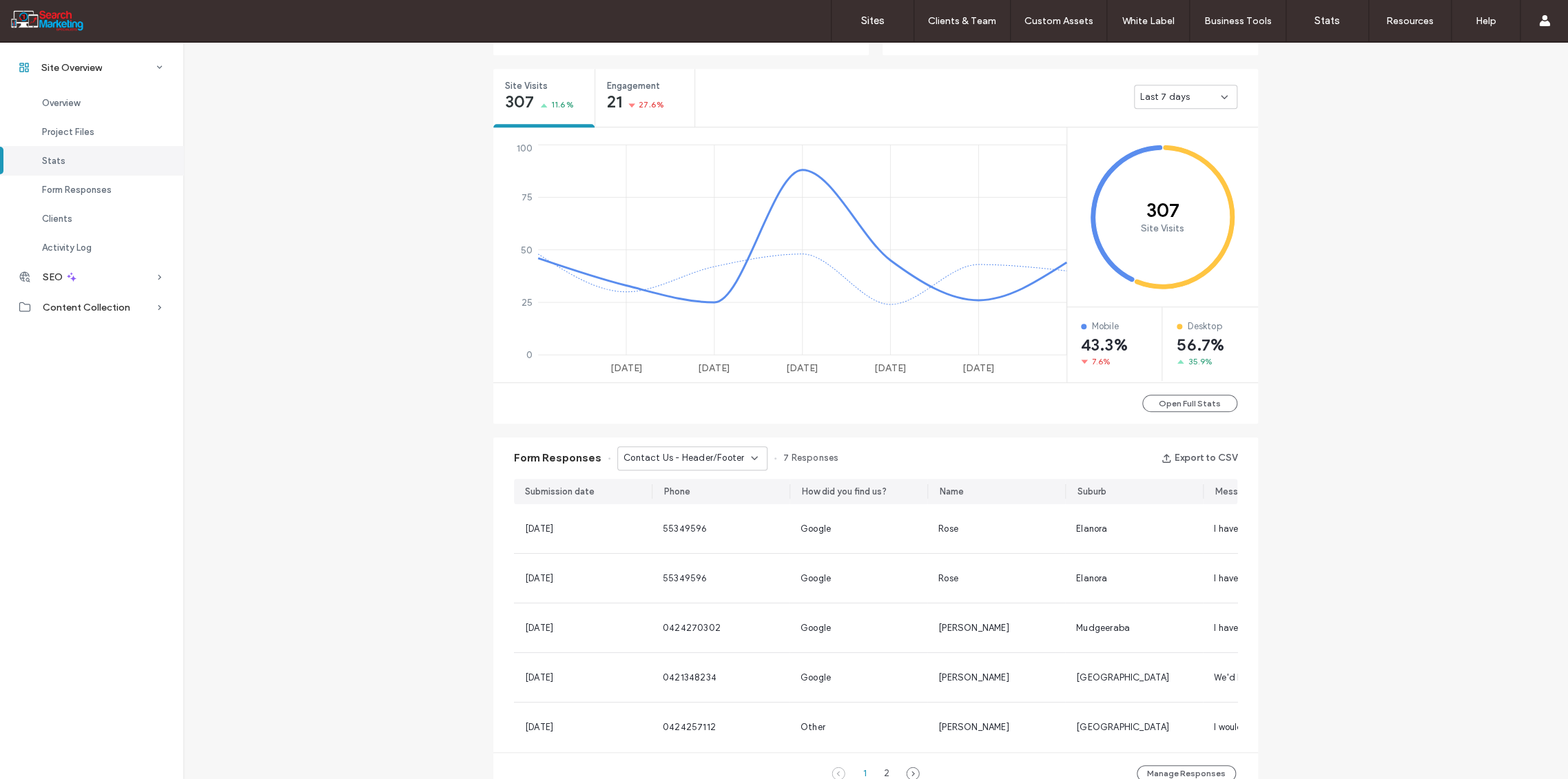
click at [749, 461] on icon at bounding box center [755, 458] width 11 height 11
click at [689, 551] on span "Contact Page - Form - CONTACT page" at bounding box center [681, 553] width 133 height 13
click at [749, 459] on icon at bounding box center [755, 458] width 11 height 11
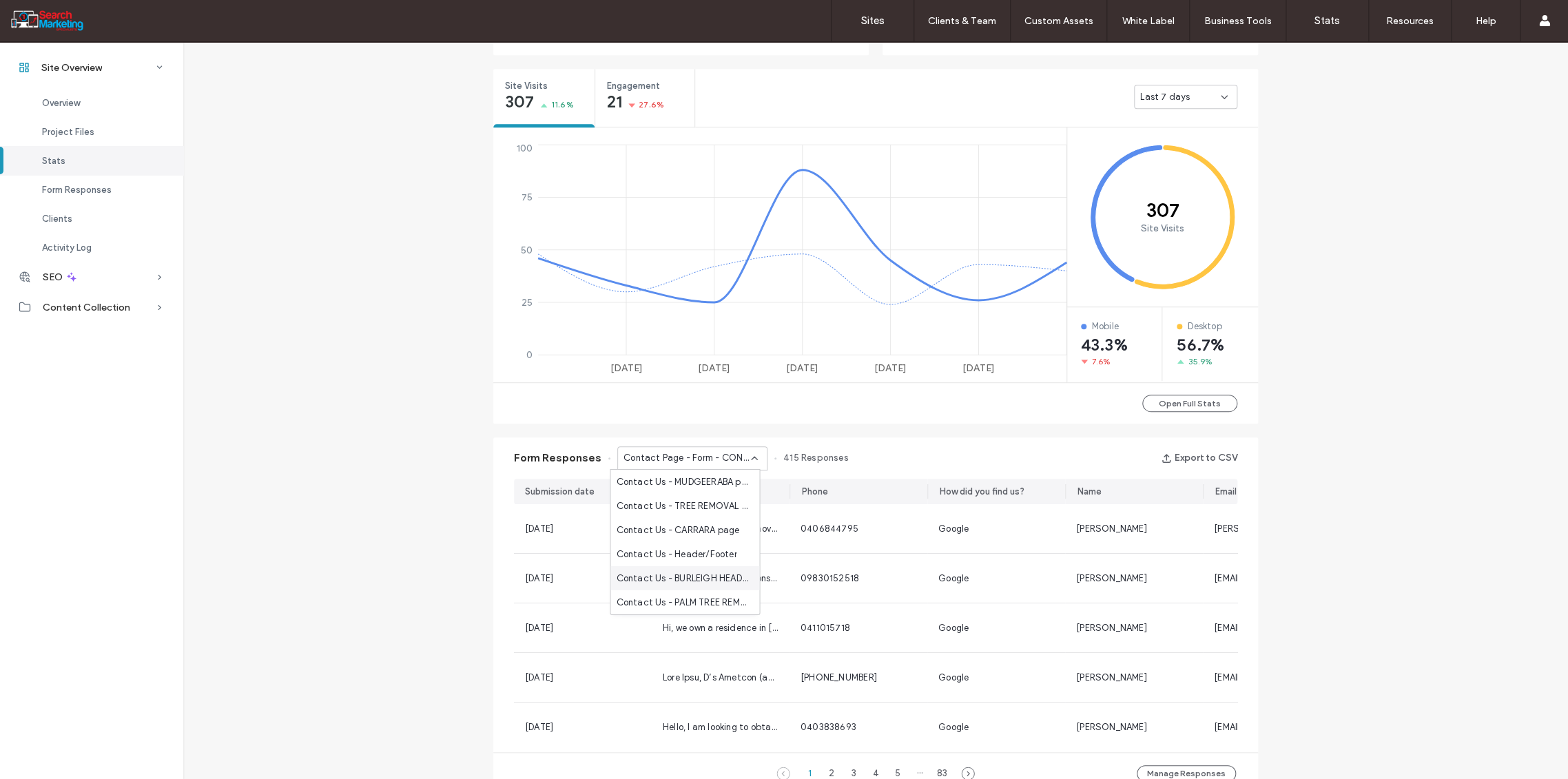
scroll to position [305, 0]
click at [702, 533] on span "Contact Us - HOME page" at bounding box center [669, 537] width 108 height 13
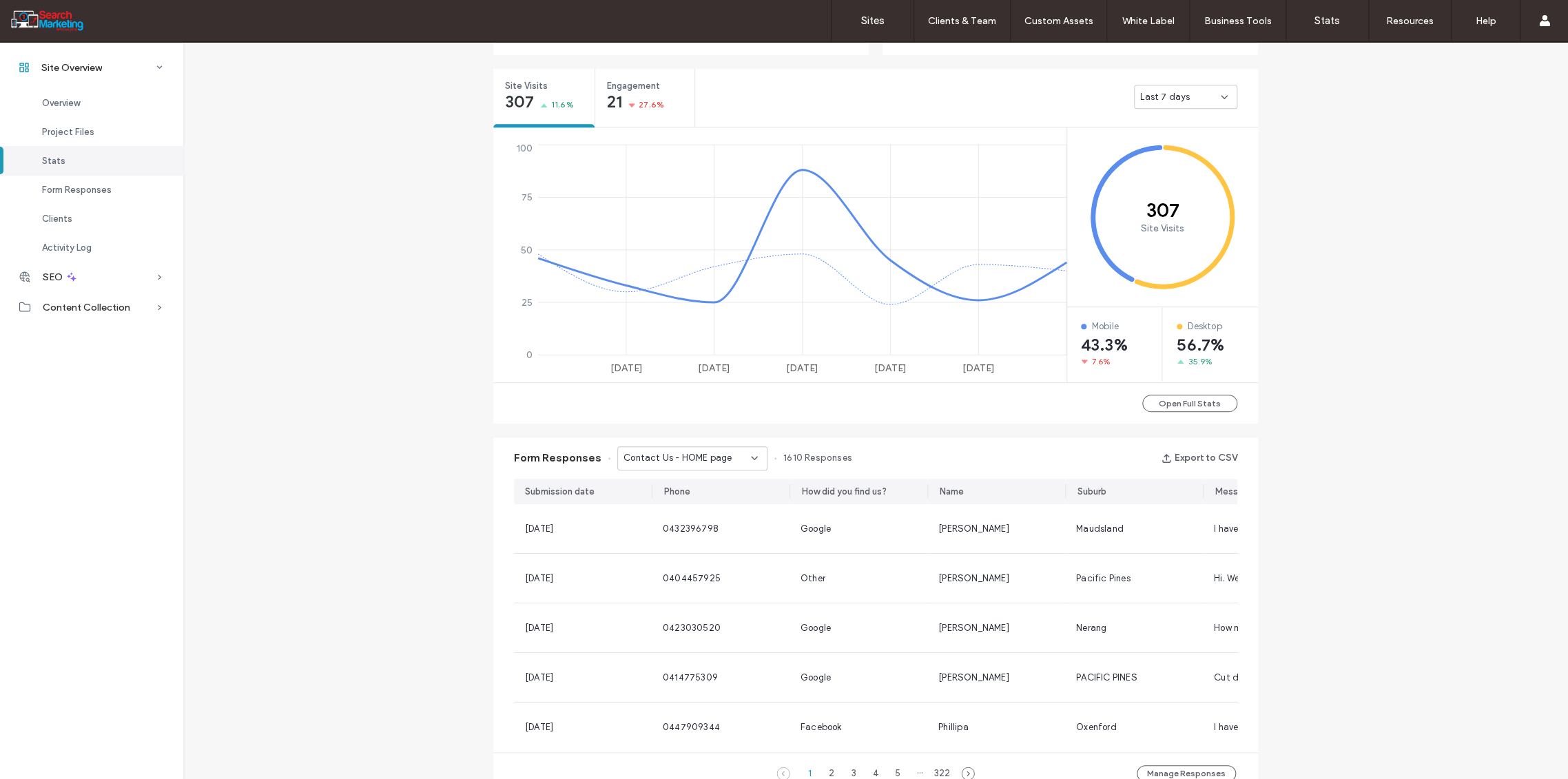
drag, startPoint x: 750, startPoint y: 455, endPoint x: 747, endPoint y: 465, distance: 10.4
click at [750, 454] on icon at bounding box center [755, 458] width 11 height 11
click at [709, 529] on span "Contact Us - ARUNDEL page" at bounding box center [676, 530] width 121 height 13
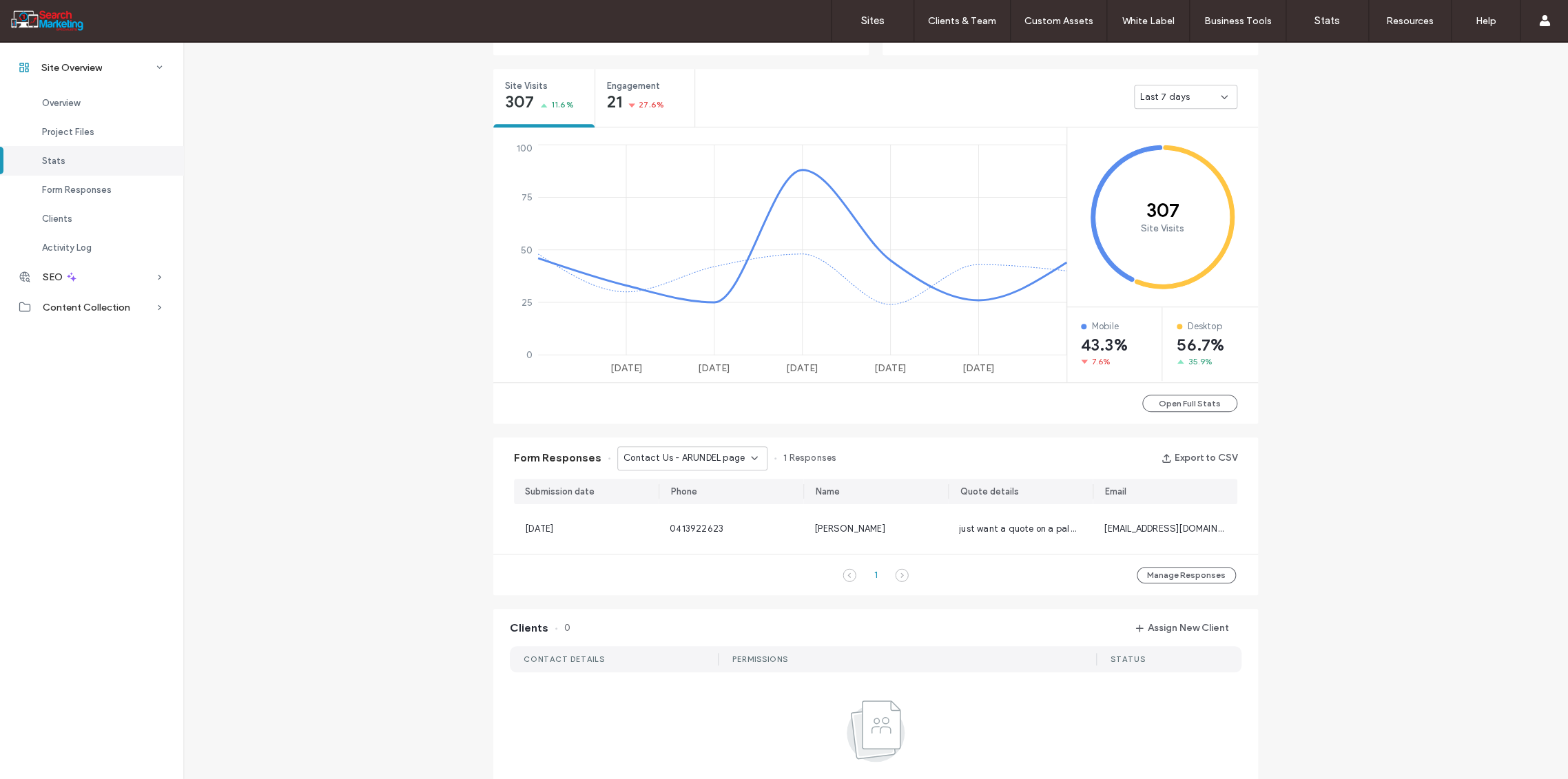
click at [753, 459] on div "Contact Us - ARUNDEL page" at bounding box center [692, 458] width 150 height 24
click at [708, 504] on span "Contact Us - TREE REMOVAL page" at bounding box center [681, 506] width 133 height 13
